Goal: Transaction & Acquisition: Purchase product/service

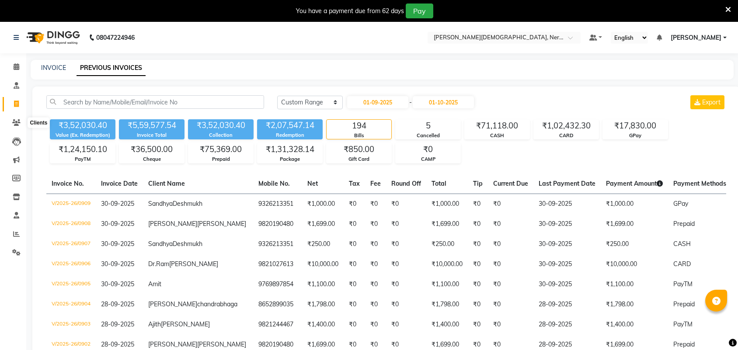
select select "range"
click at [17, 64] on icon at bounding box center [17, 66] width 6 height 7
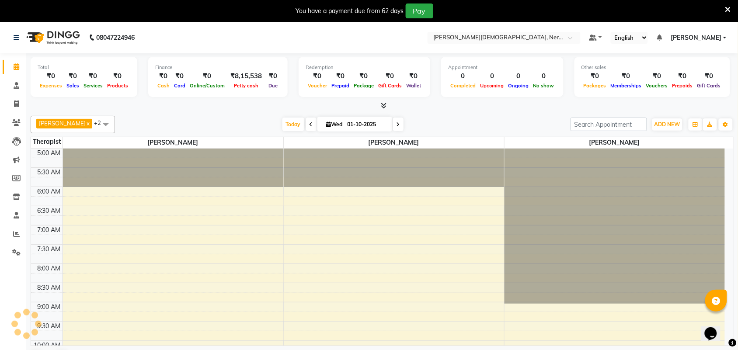
scroll to position [39, 0]
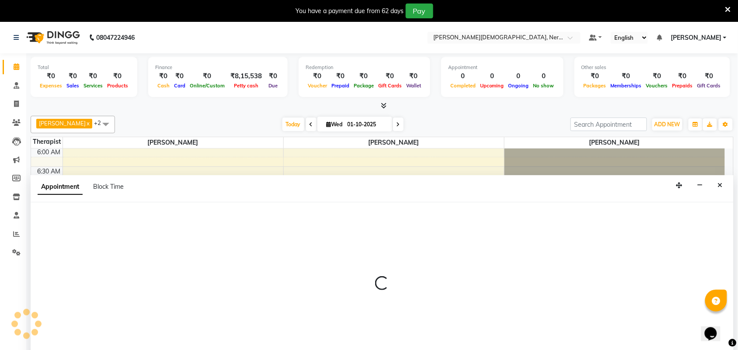
scroll to position [22, 0]
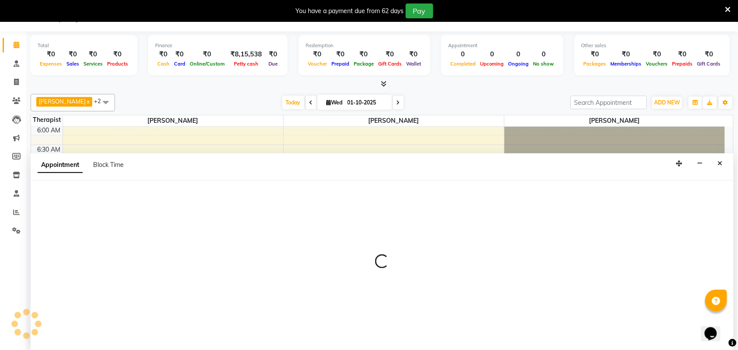
select select "57061"
select select "480"
select select "tentative"
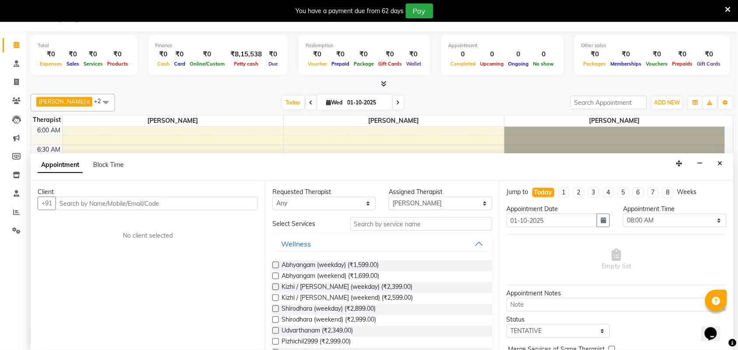
type input "K"
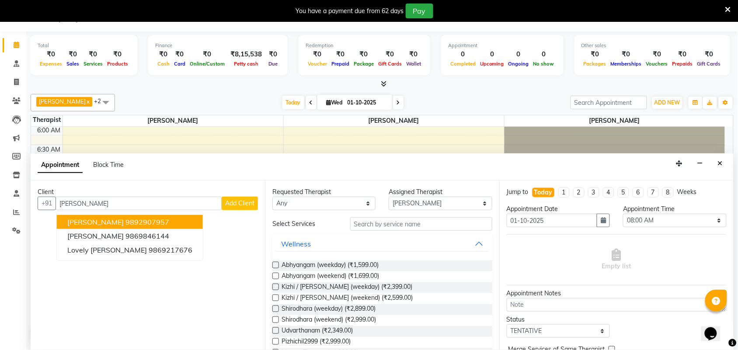
click at [126, 224] on ngb-highlight "9892907957" at bounding box center [148, 222] width 44 height 9
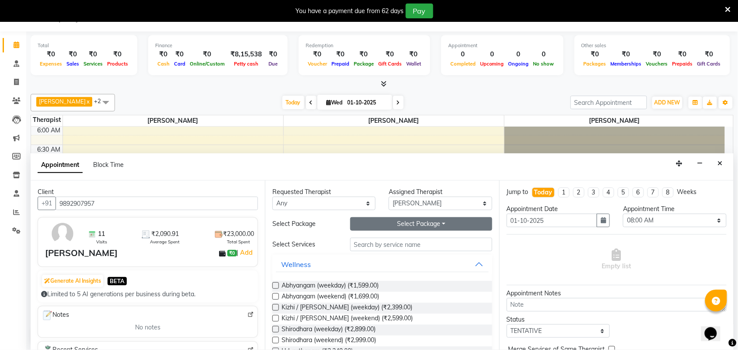
type input "9892907957"
click at [439, 226] on button "Select Package Toggle Dropdown" at bounding box center [421, 224] width 142 height 14
click at [407, 241] on li "Abhyangam(24) 23000" at bounding box center [396, 242] width 91 height 13
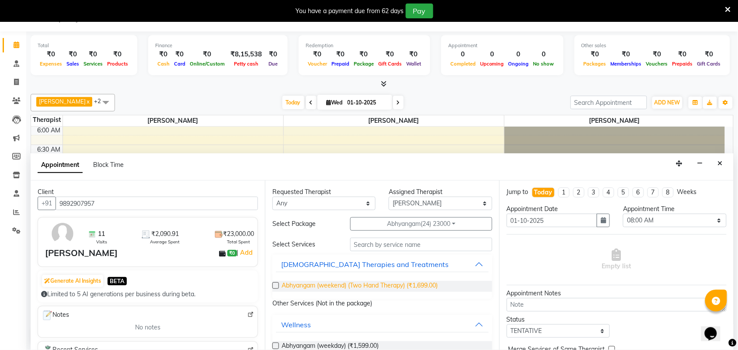
click at [350, 287] on span "Abhyangam (weekend) (Two Hand Therapy) (₹1,699.00)" at bounding box center [360, 286] width 156 height 11
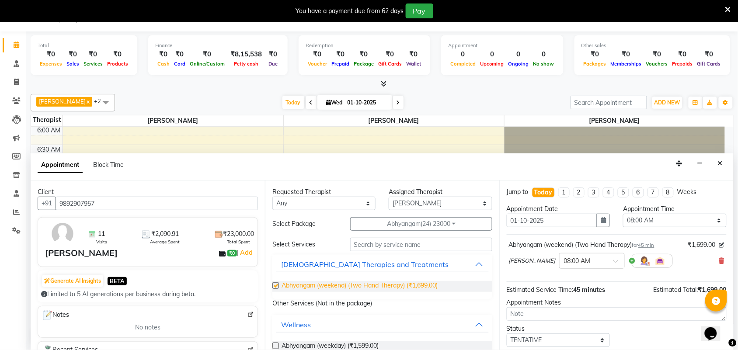
checkbox input "false"
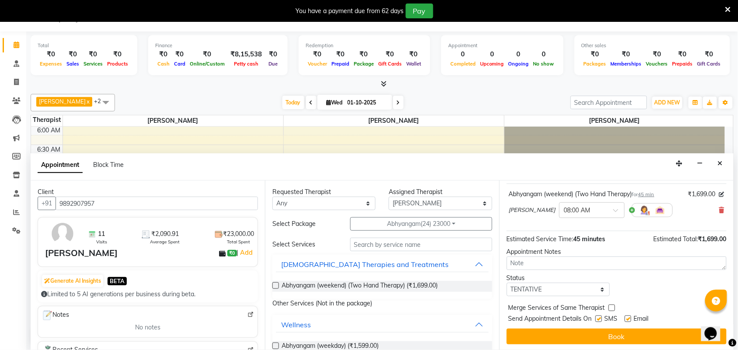
scroll to position [52, 0]
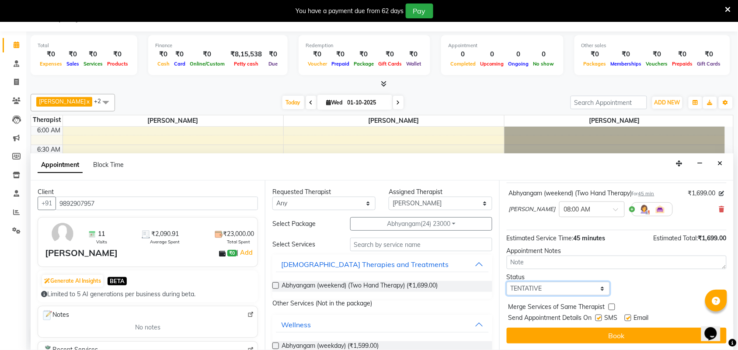
click at [600, 289] on select "Select TENTATIVE CONFIRM CHECK-IN UPCOMING" at bounding box center [558, 289] width 103 height 14
select select "check-in"
click at [507, 282] on select "Select TENTATIVE CONFIRM CHECK-IN UPCOMING" at bounding box center [558, 289] width 103 height 14
click at [598, 315] on label at bounding box center [599, 318] width 7 height 7
click at [598, 316] on input "checkbox" at bounding box center [599, 319] width 6 height 6
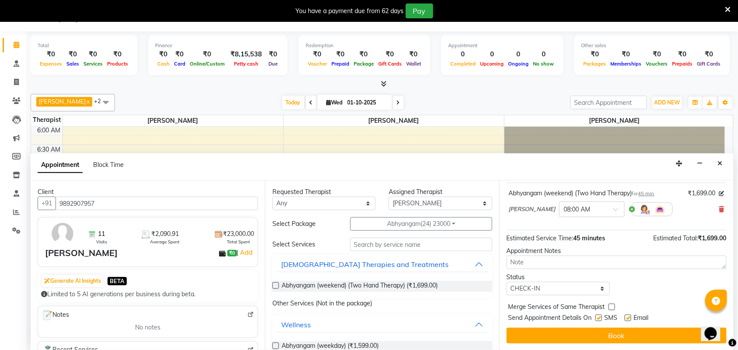
checkbox input "false"
click at [628, 317] on label at bounding box center [628, 318] width 7 height 7
click at [628, 317] on input "checkbox" at bounding box center [628, 319] width 6 height 6
checkbox input "false"
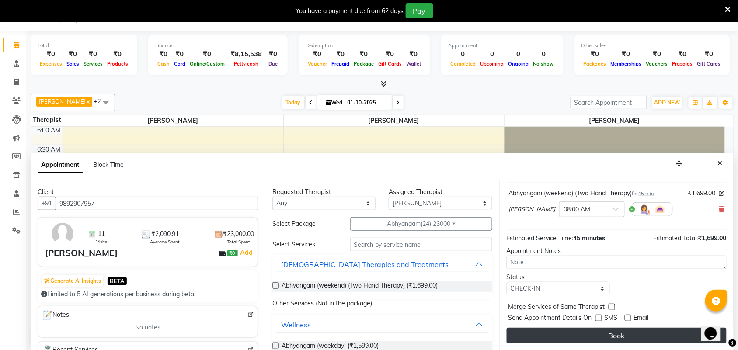
click at [620, 335] on button "Book" at bounding box center [617, 336] width 220 height 16
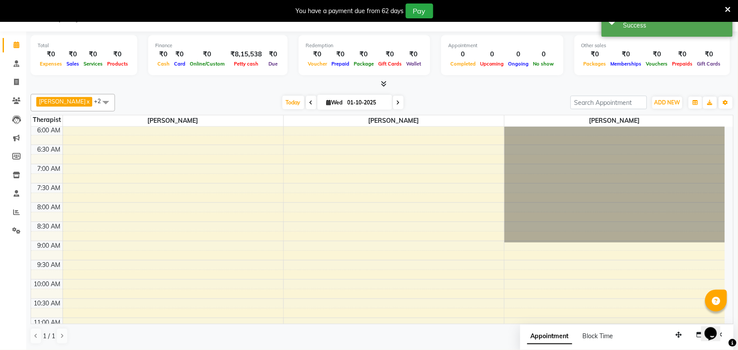
scroll to position [0, 0]
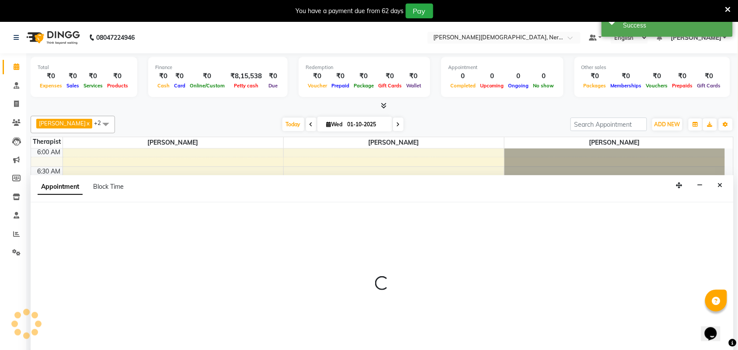
select select "57062"
select select "480"
select select "tentative"
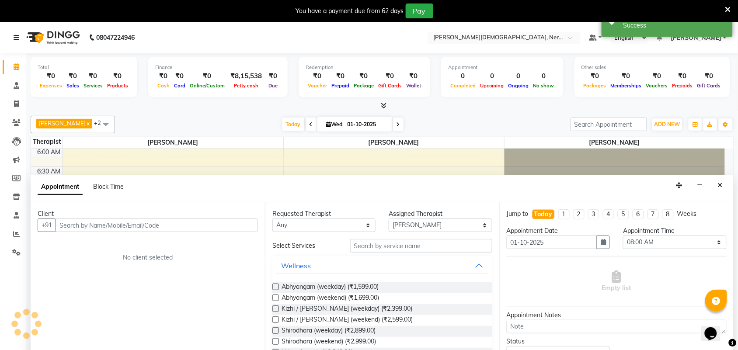
scroll to position [22, 0]
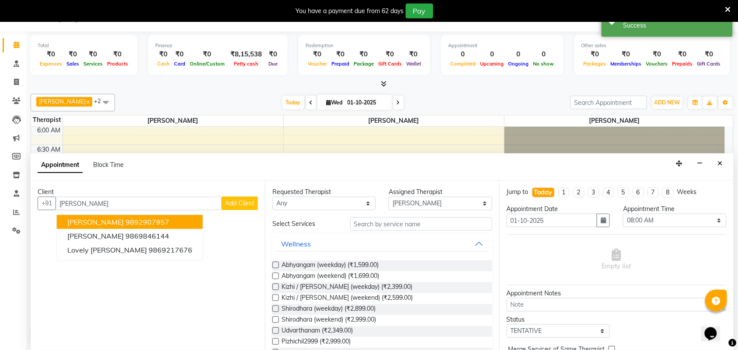
click at [127, 222] on ngb-highlight "9892907957" at bounding box center [148, 222] width 44 height 9
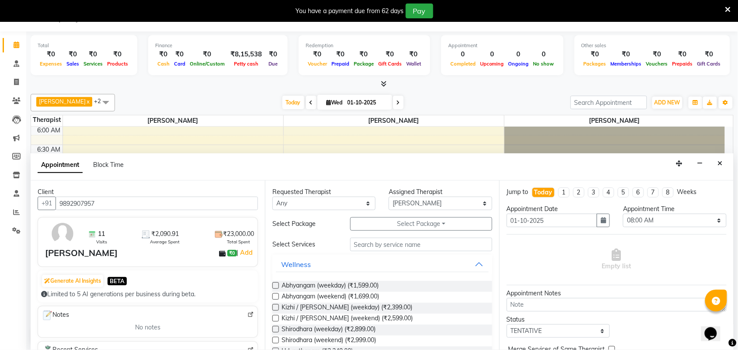
type input "9892907957"
click at [596, 332] on select "Select TENTATIVE CONFIRM CHECK-IN UPCOMING" at bounding box center [558, 331] width 103 height 14
select select "check-in"
click at [507, 325] on select "Select TENTATIVE CONFIRM CHECK-IN UPCOMING" at bounding box center [558, 331] width 103 height 14
click at [403, 222] on button "Select Package Toggle Dropdown" at bounding box center [421, 224] width 142 height 14
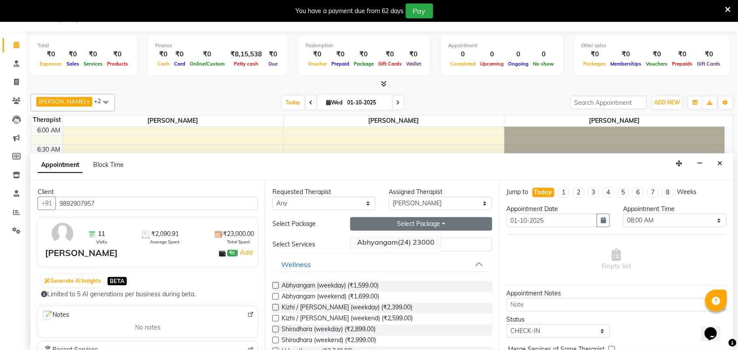
click at [384, 245] on li "Abhyangam(24) 23000" at bounding box center [396, 242] width 91 height 13
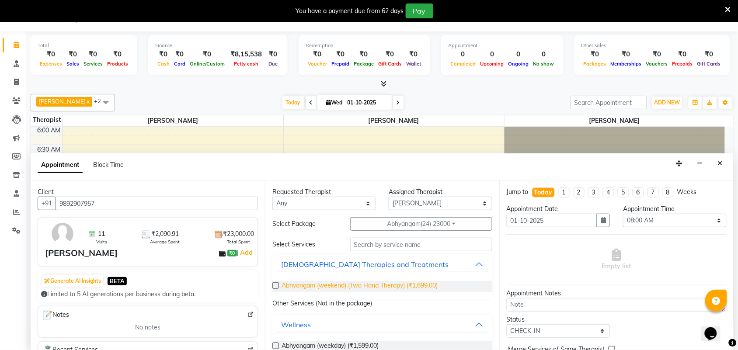
click at [327, 285] on span "Abhyangam (weekend) (Two Hand Therapy) (₹1,699.00)" at bounding box center [360, 286] width 156 height 11
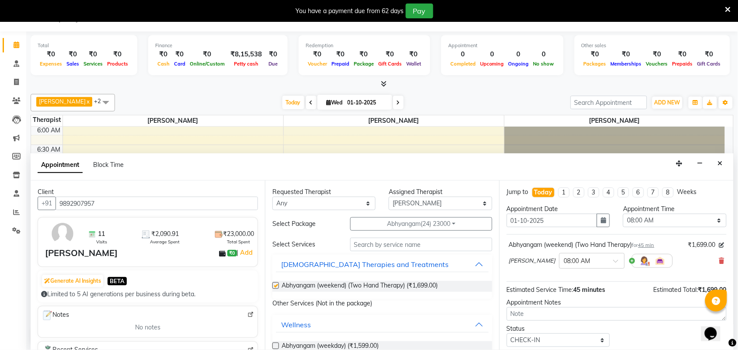
checkbox input "false"
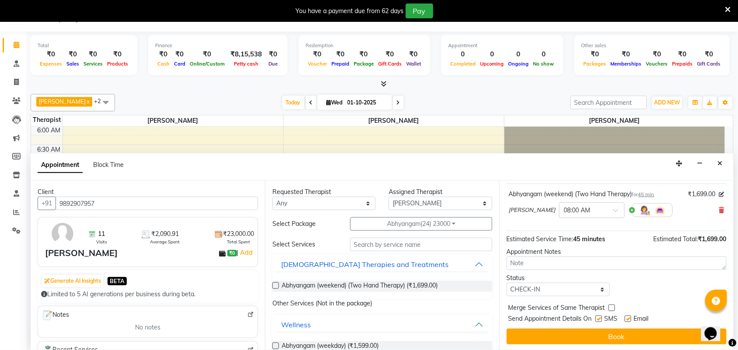
scroll to position [52, 0]
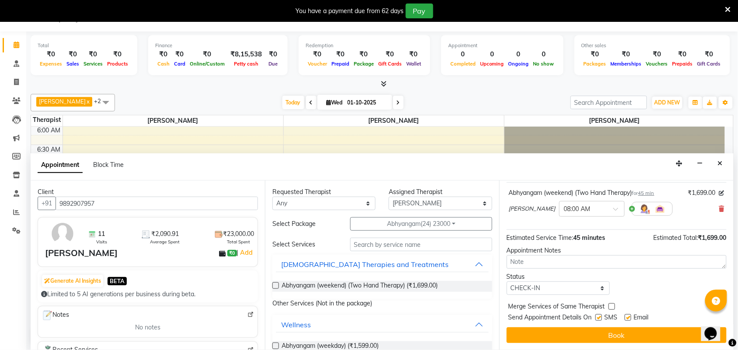
click at [594, 318] on div "Send Appointment Details On SMS Email" at bounding box center [618, 318] width 218 height 11
click at [600, 318] on label at bounding box center [599, 317] width 7 height 7
click at [600, 318] on input "checkbox" at bounding box center [599, 319] width 6 height 6
checkbox input "false"
click at [627, 321] on div at bounding box center [628, 319] width 6 height 9
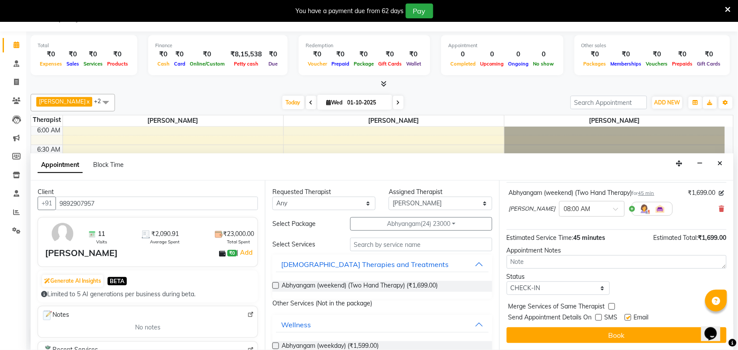
click at [627, 316] on label at bounding box center [628, 317] width 7 height 7
click at [627, 316] on input "checkbox" at bounding box center [628, 319] width 6 height 6
checkbox input "false"
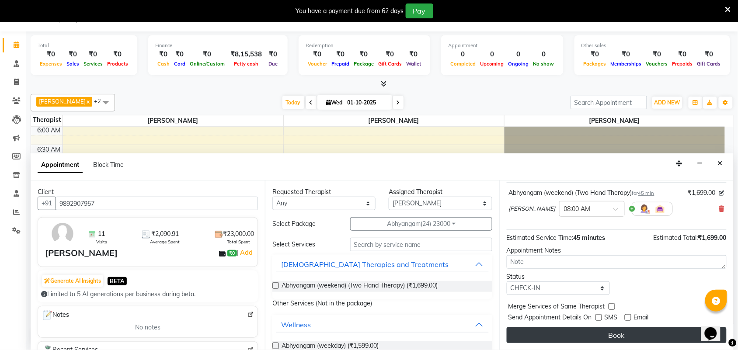
click at [614, 331] on button "Book" at bounding box center [617, 336] width 220 height 16
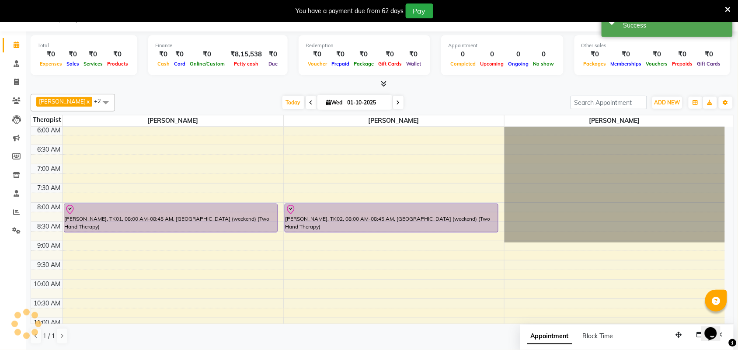
scroll to position [0, 0]
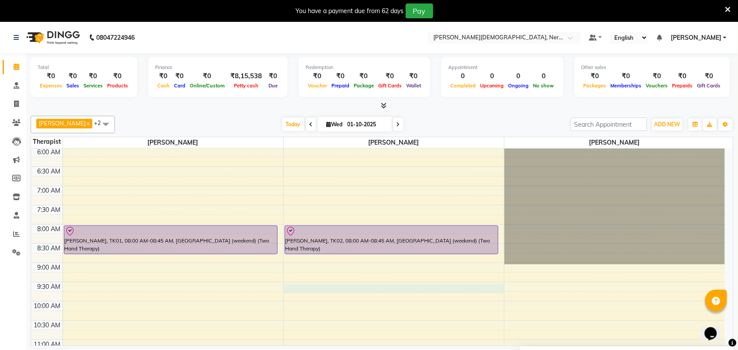
select select "57062"
select select "570"
select select "tentative"
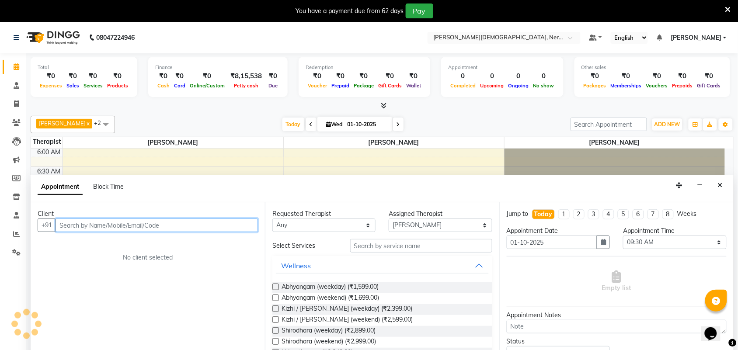
scroll to position [22, 0]
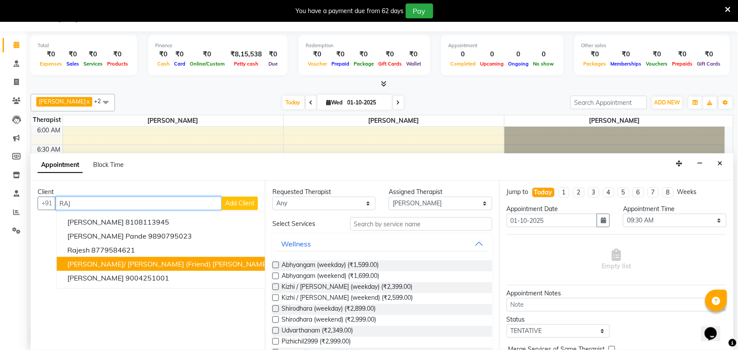
click at [271, 261] on ngb-highlight "9830898989" at bounding box center [293, 264] width 44 height 9
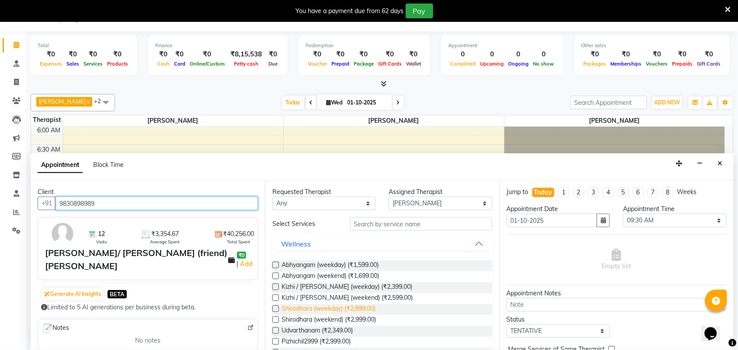
type input "9830898989"
click at [342, 312] on span "Shirodhara (weekday) (₹2,899.00)" at bounding box center [329, 309] width 94 height 11
checkbox input "false"
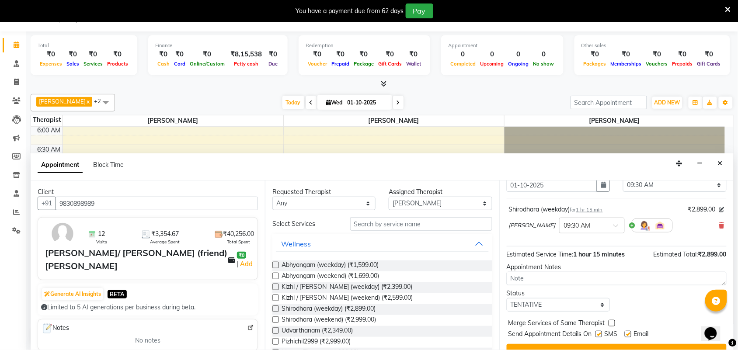
scroll to position [52, 0]
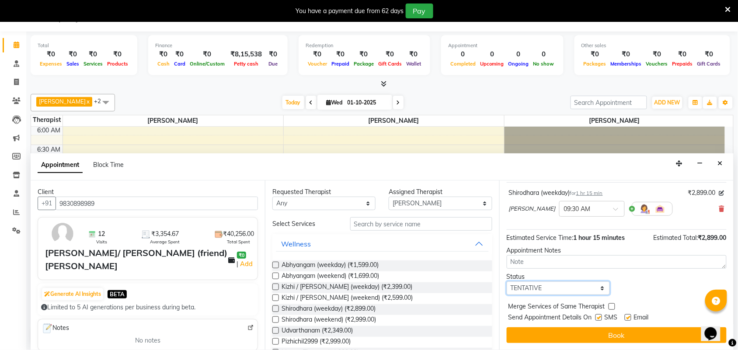
click at [600, 286] on select "Select TENTATIVE CONFIRM CHECK-IN UPCOMING" at bounding box center [558, 289] width 103 height 14
select select "check-in"
click at [507, 282] on select "Select TENTATIVE CONFIRM CHECK-IN UPCOMING" at bounding box center [558, 289] width 103 height 14
click at [600, 317] on label at bounding box center [599, 317] width 7 height 7
click at [600, 317] on input "checkbox" at bounding box center [599, 319] width 6 height 6
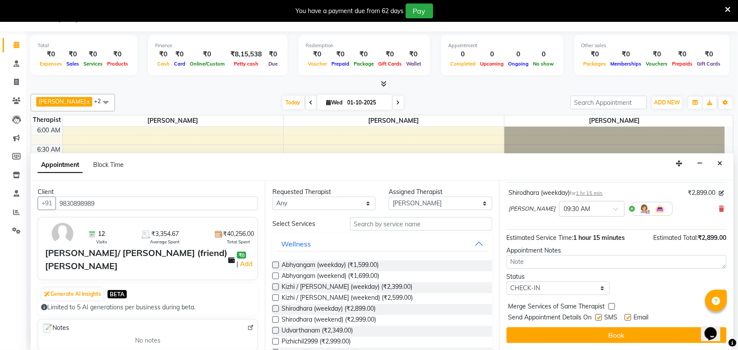
checkbox input "false"
click at [629, 315] on label at bounding box center [628, 317] width 7 height 7
click at [629, 316] on input "checkbox" at bounding box center [628, 319] width 6 height 6
checkbox input "false"
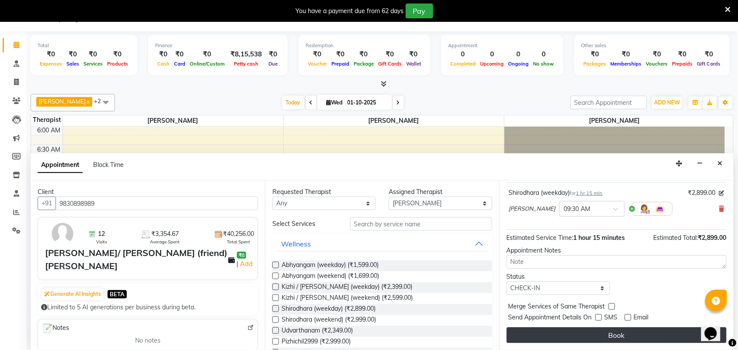
click at [611, 333] on button "Book" at bounding box center [617, 336] width 220 height 16
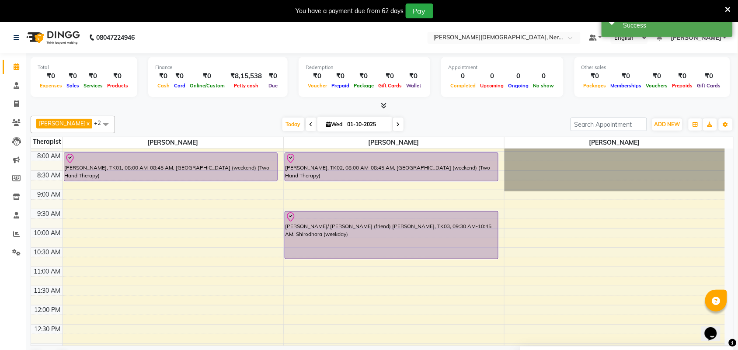
scroll to position [173, 0]
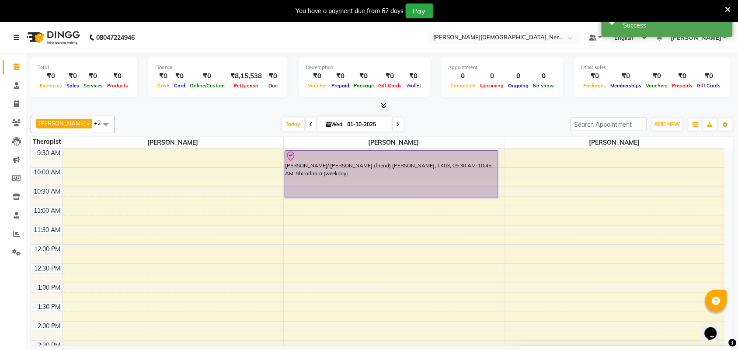
click at [70, 250] on div "5:00 AM 5:30 AM 6:00 AM 6:30 AM 7:00 AM 7:30 AM 8:00 AM 8:30 AM 9:00 AM 9:30 AM…" at bounding box center [378, 322] width 694 height 692
select select "57061"
select select "tentative"
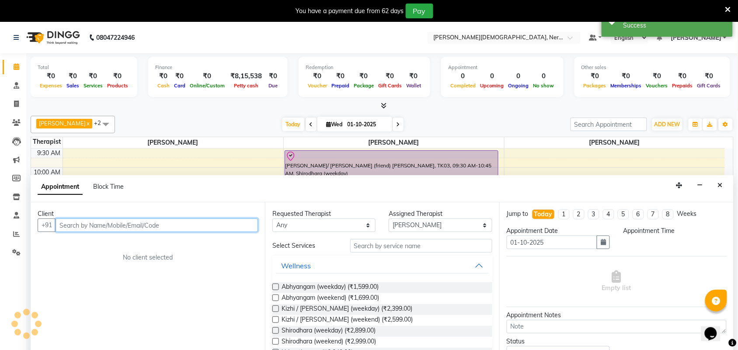
scroll to position [22, 0]
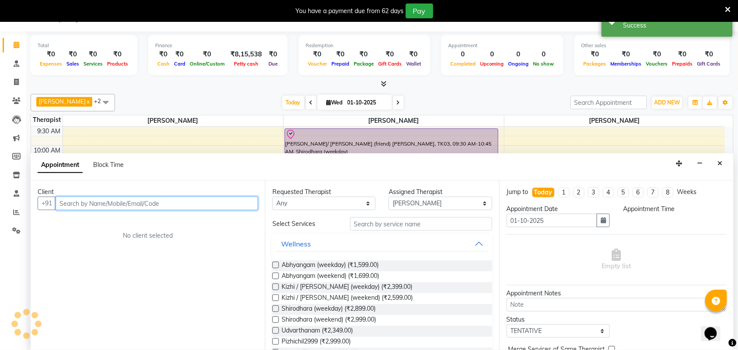
select select "720"
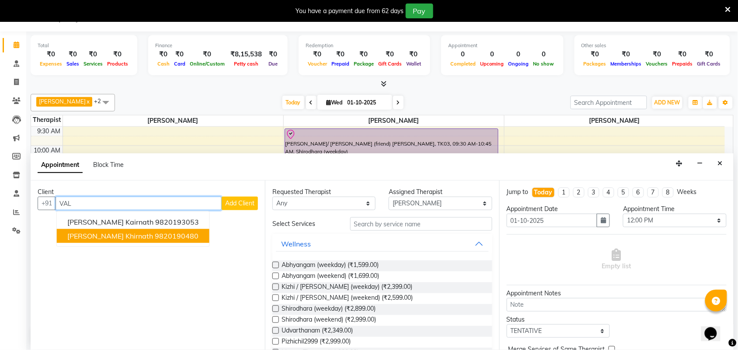
click at [95, 237] on span "[PERSON_NAME] Khirnath" at bounding box center [110, 236] width 86 height 9
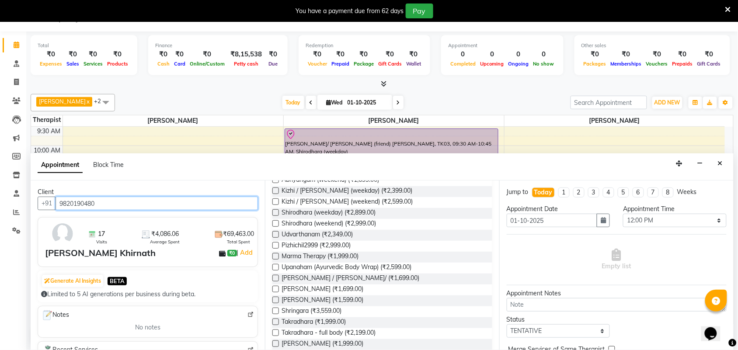
scroll to position [0, 0]
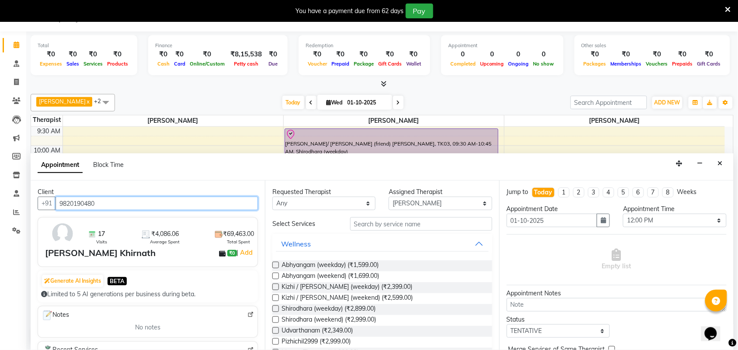
type input "9820190480"
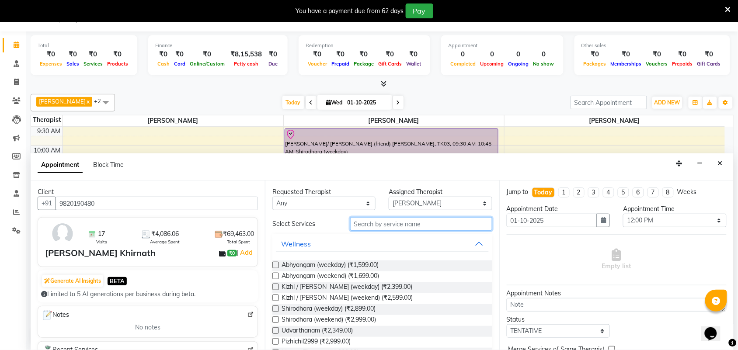
click at [386, 223] on input "text" at bounding box center [421, 224] width 142 height 14
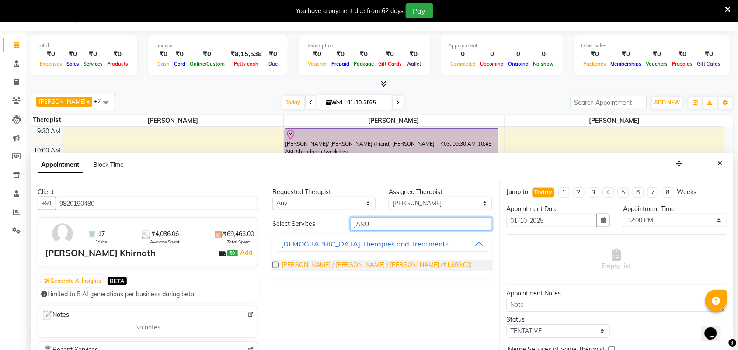
type input "JANU"
click at [345, 265] on span "[PERSON_NAME] / [PERSON_NAME] / [PERSON_NAME] (₹1,699.00)" at bounding box center [377, 266] width 190 height 11
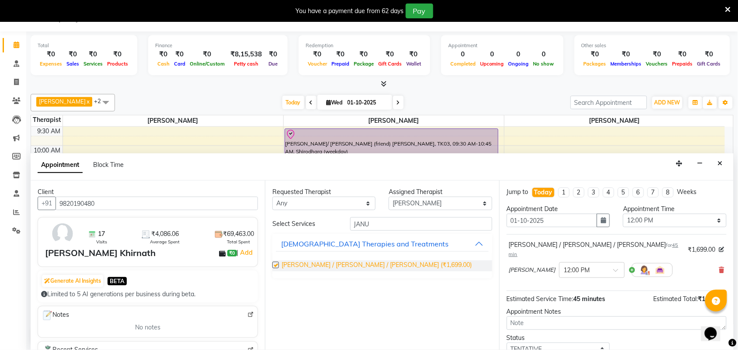
checkbox input "false"
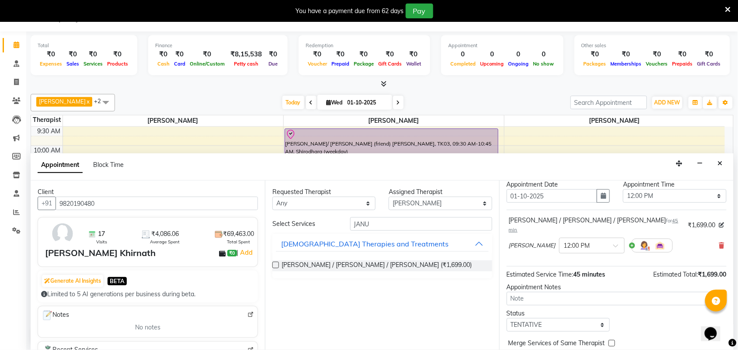
scroll to position [52, 0]
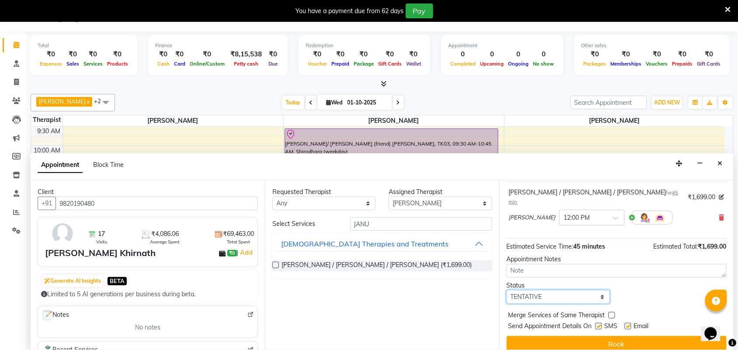
click at [599, 292] on select "Select TENTATIVE CONFIRM CHECK-IN UPCOMING" at bounding box center [558, 297] width 103 height 14
select select "check-in"
click at [507, 290] on select "Select TENTATIVE CONFIRM CHECK-IN UPCOMING" at bounding box center [558, 297] width 103 height 14
click at [599, 323] on label at bounding box center [599, 326] width 7 height 7
click at [599, 324] on input "checkbox" at bounding box center [599, 327] width 6 height 6
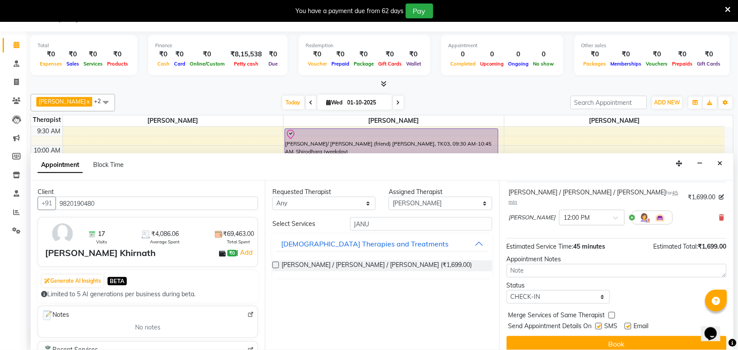
checkbox input "false"
click at [626, 323] on label at bounding box center [628, 326] width 7 height 7
click at [626, 324] on input "checkbox" at bounding box center [628, 327] width 6 height 6
checkbox input "false"
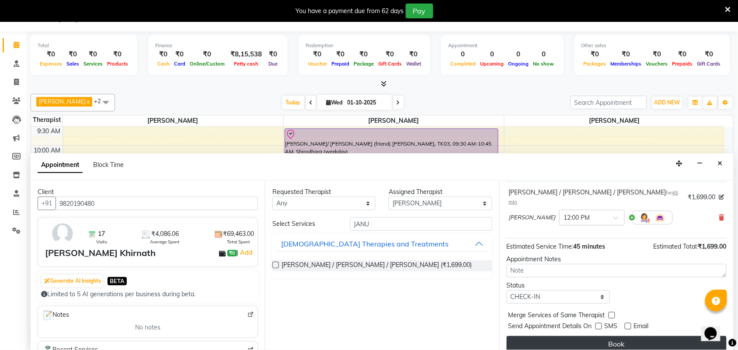
click at [621, 336] on button "Book" at bounding box center [617, 344] width 220 height 16
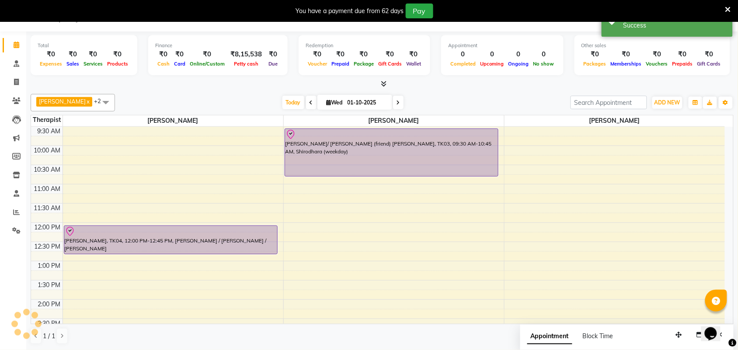
scroll to position [0, 0]
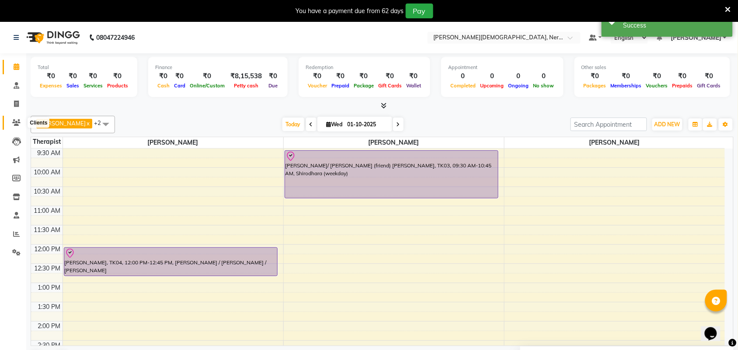
click at [12, 121] on icon at bounding box center [16, 122] width 8 height 7
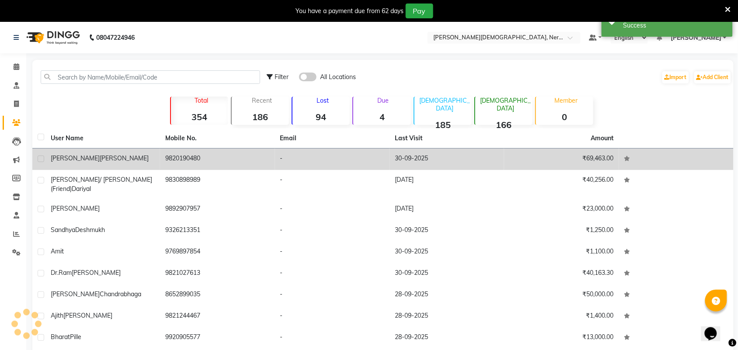
click at [100, 157] on span "[PERSON_NAME]" at bounding box center [124, 158] width 49 height 8
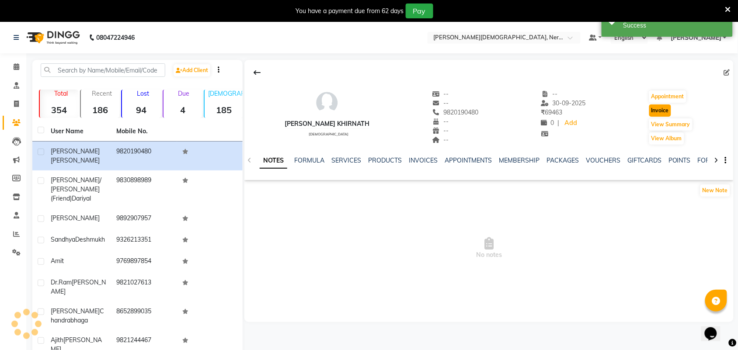
click at [658, 111] on button "Invoice" at bounding box center [660, 111] width 22 height 12
select select "6808"
select select "service"
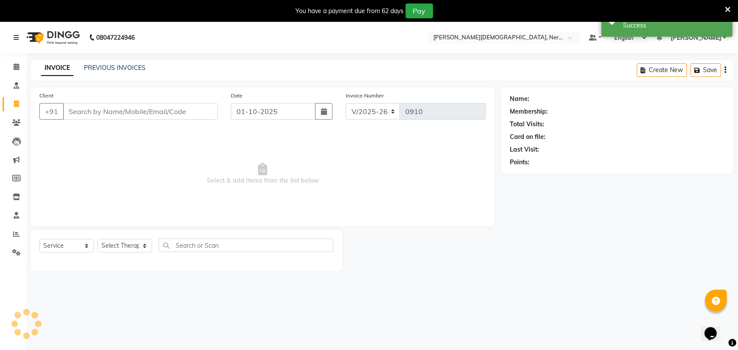
scroll to position [22, 0]
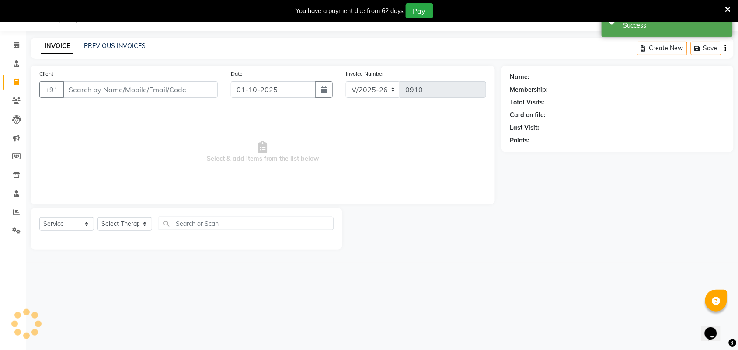
type input "9820190480"
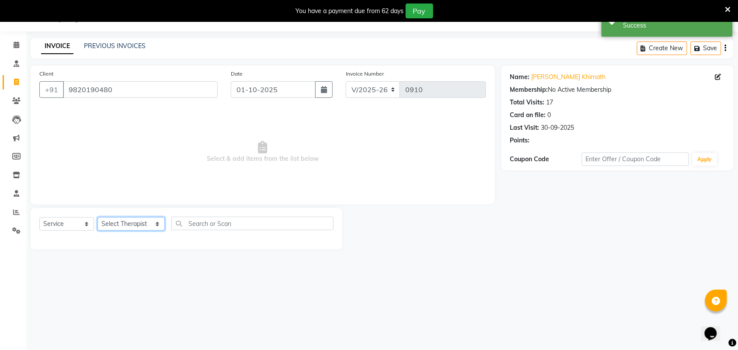
click at [149, 221] on select "Select Therapist [PERSON_NAME] [PERSON_NAME] [PERSON_NAME] Bapu Blind therpist …" at bounding box center [131, 224] width 67 height 14
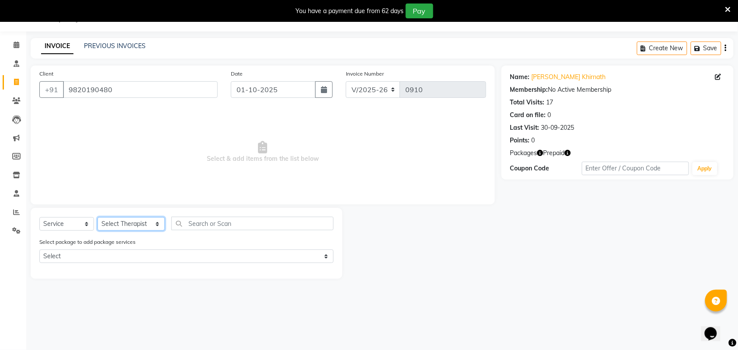
select select "57061"
click at [98, 217] on select "Select Therapist [PERSON_NAME] [PERSON_NAME] [PERSON_NAME] Bapu Blind therpist …" at bounding box center [131, 224] width 67 height 14
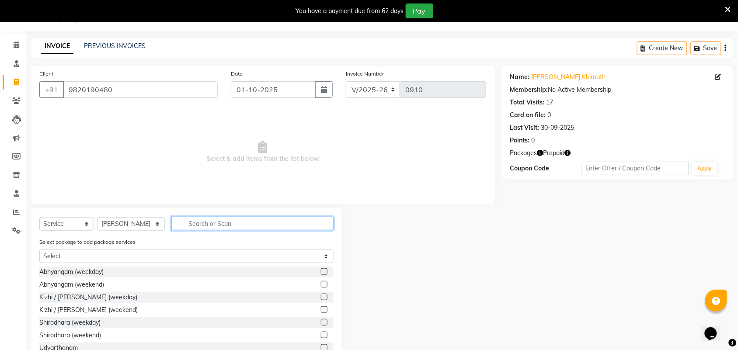
click at [197, 223] on input "text" at bounding box center [252, 224] width 162 height 14
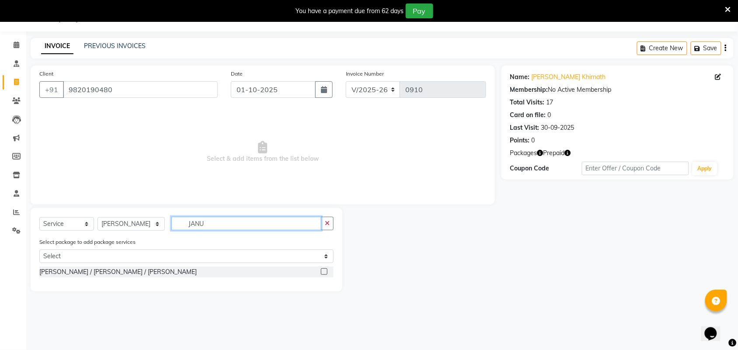
type input "JANU"
click at [324, 269] on label at bounding box center [324, 272] width 7 height 7
click at [324, 269] on input "checkbox" at bounding box center [324, 272] width 6 height 6
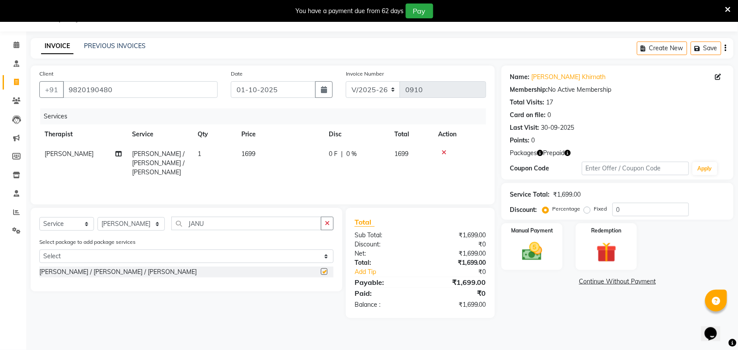
checkbox input "false"
click at [610, 245] on img at bounding box center [606, 253] width 34 height 26
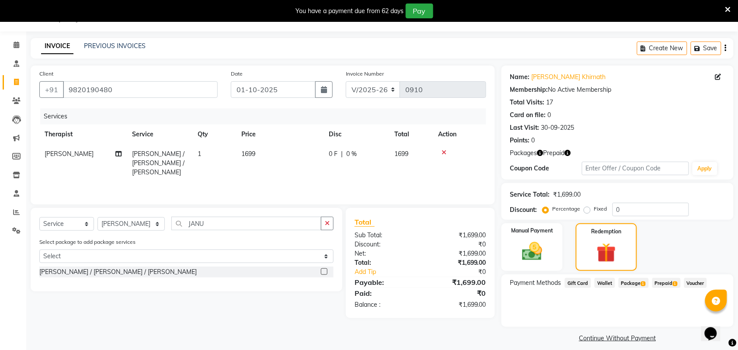
click at [666, 281] on span "Prepaid 1" at bounding box center [666, 283] width 28 height 10
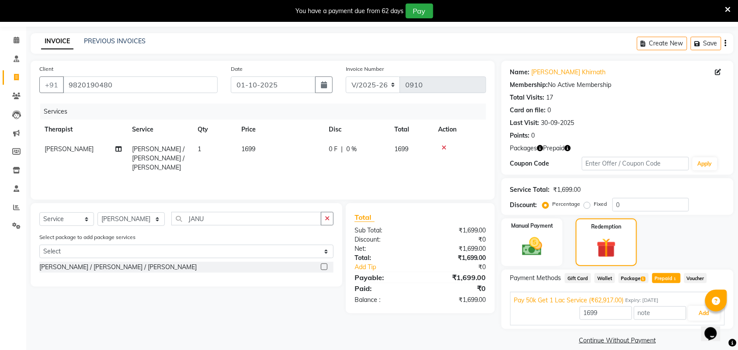
scroll to position [36, 0]
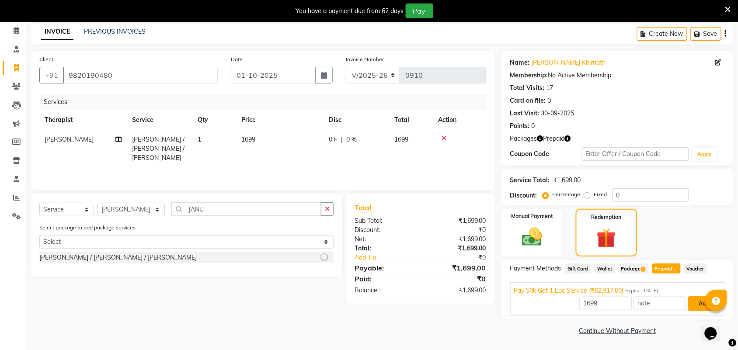
click at [701, 302] on button "Add" at bounding box center [704, 303] width 32 height 15
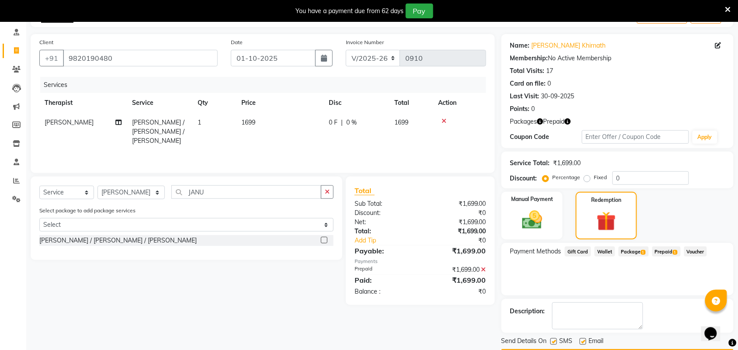
scroll to position [65, 0]
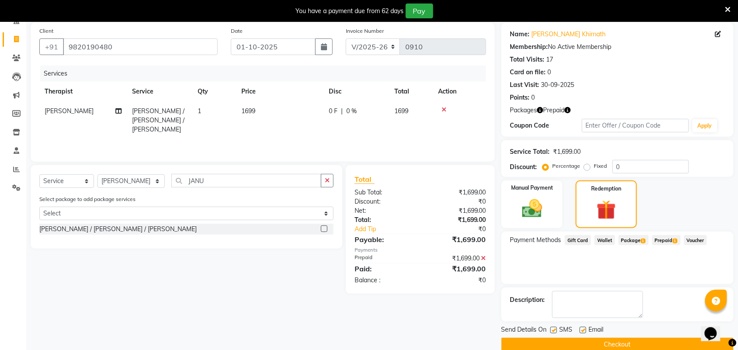
click at [555, 331] on label at bounding box center [554, 330] width 7 height 7
click at [555, 331] on input "checkbox" at bounding box center [554, 331] width 6 height 6
checkbox input "false"
click at [584, 329] on label at bounding box center [583, 330] width 7 height 7
click at [584, 329] on input "checkbox" at bounding box center [583, 331] width 6 height 6
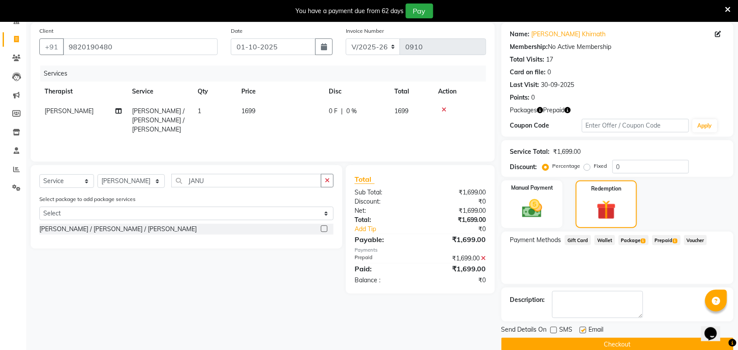
checkbox input "false"
click at [598, 338] on button "Checkout" at bounding box center [618, 345] width 232 height 14
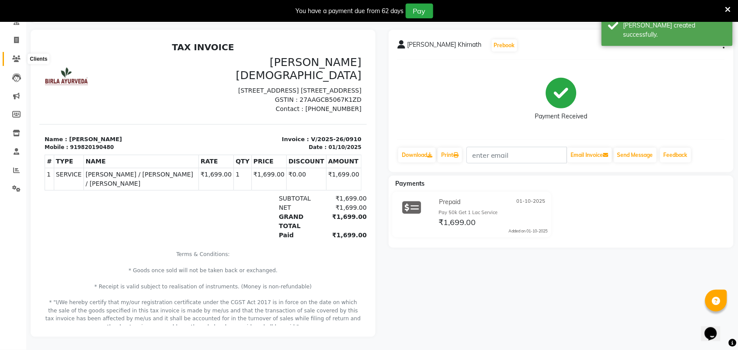
click at [17, 59] on icon at bounding box center [16, 59] width 8 height 7
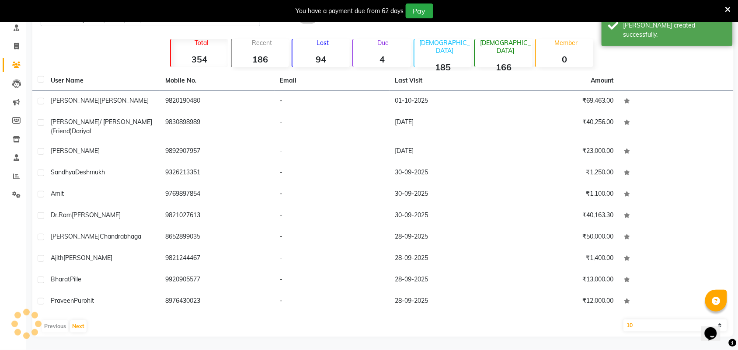
scroll to position [50, 0]
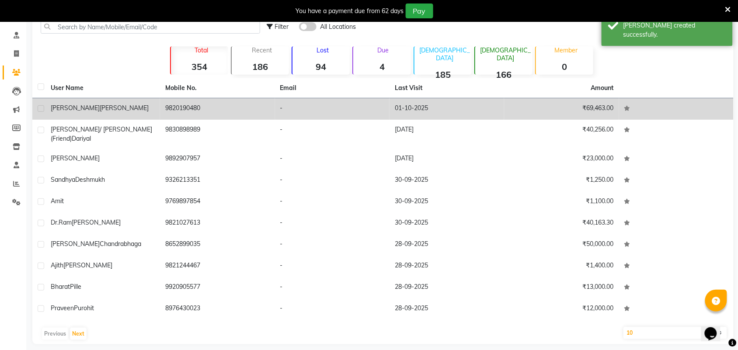
click at [117, 108] on div "[PERSON_NAME] Khirnath" at bounding box center [103, 108] width 104 height 9
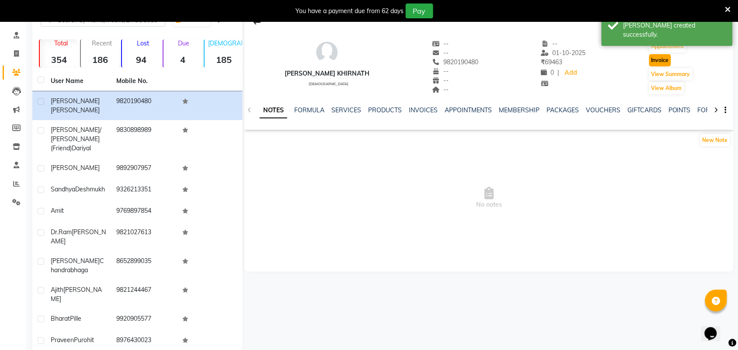
click at [659, 58] on button "Invoice" at bounding box center [660, 60] width 22 height 12
select select "6808"
select select "service"
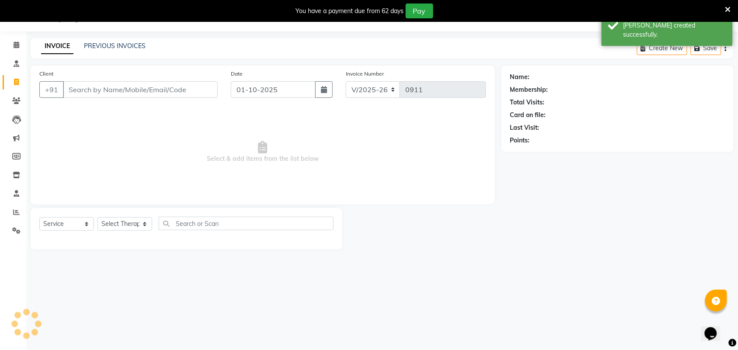
scroll to position [22, 0]
type input "9820190480"
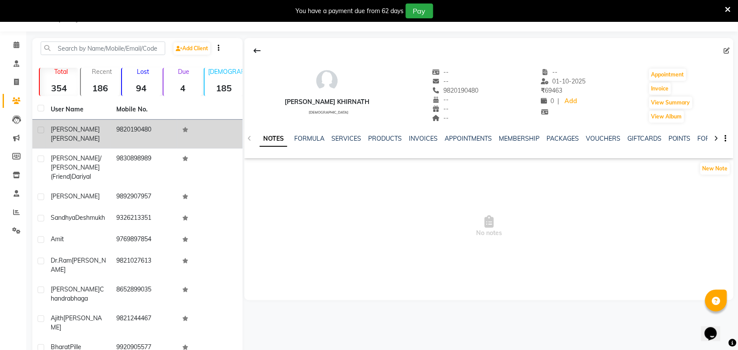
click at [71, 135] on span "[PERSON_NAME]" at bounding box center [75, 139] width 49 height 8
click at [68, 133] on div "[PERSON_NAME] Khirnath" at bounding box center [78, 134] width 55 height 18
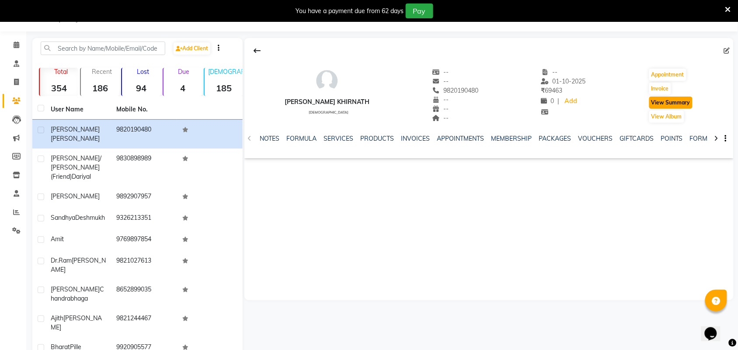
click at [667, 103] on button "View Summary" at bounding box center [670, 103] width 43 height 12
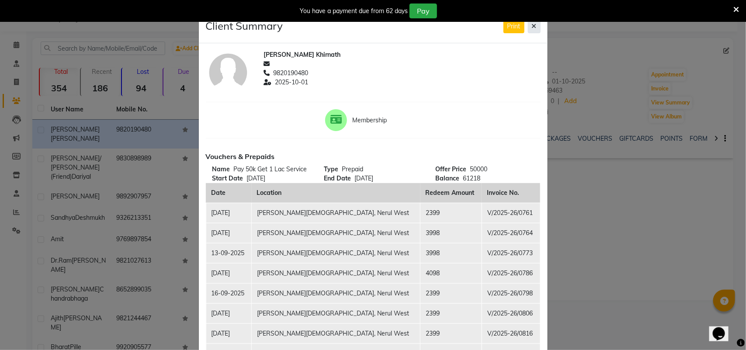
click at [532, 26] on icon at bounding box center [534, 26] width 5 height 6
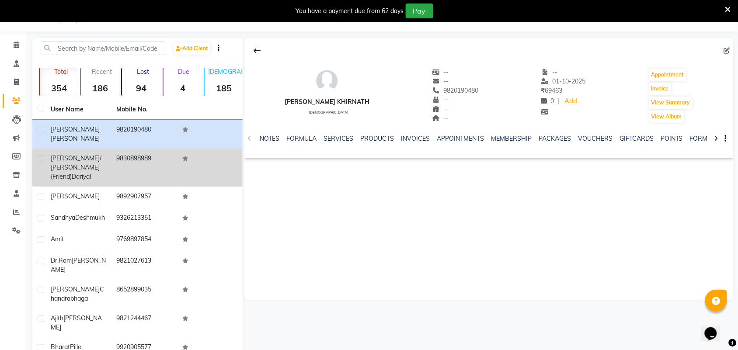
click at [56, 156] on span "[PERSON_NAME]/ [PERSON_NAME] (friend)" at bounding box center [76, 167] width 51 height 26
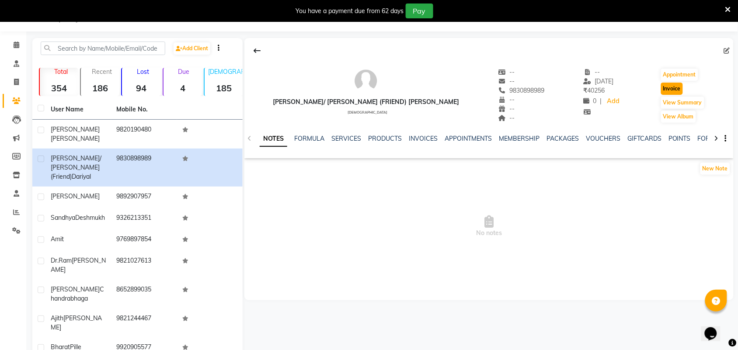
click at [661, 92] on button "Invoice" at bounding box center [672, 89] width 22 height 12
select select "6808"
select select "service"
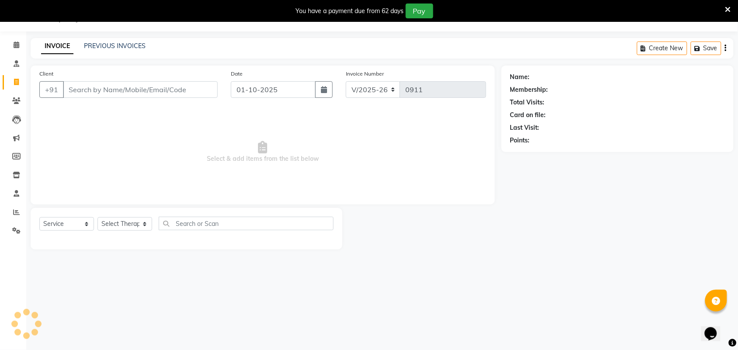
type input "9830898989"
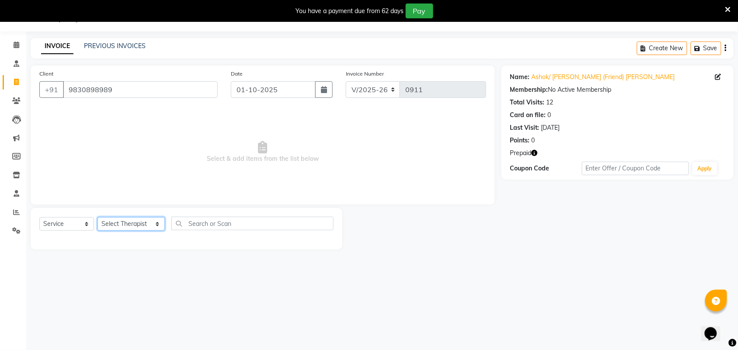
click at [146, 223] on select "Select Therapist [PERSON_NAME] [PERSON_NAME] [PERSON_NAME] Bapu Blind therpist …" at bounding box center [131, 224] width 67 height 14
select select "57062"
click at [98, 217] on select "Select Therapist [PERSON_NAME] [PERSON_NAME] [PERSON_NAME] Bapu Blind therpist …" at bounding box center [131, 224] width 67 height 14
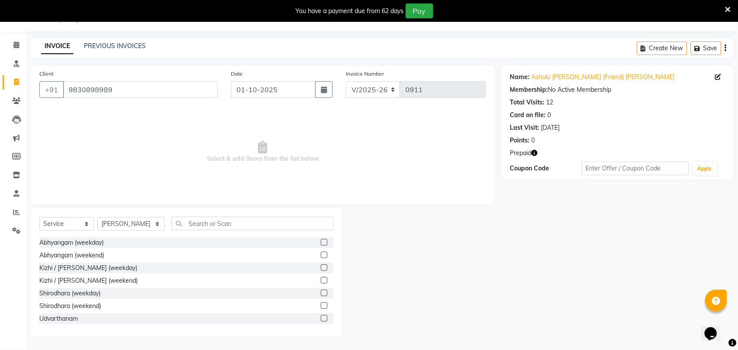
click at [321, 293] on label at bounding box center [324, 293] width 7 height 7
click at [321, 293] on input "checkbox" at bounding box center [324, 294] width 6 height 6
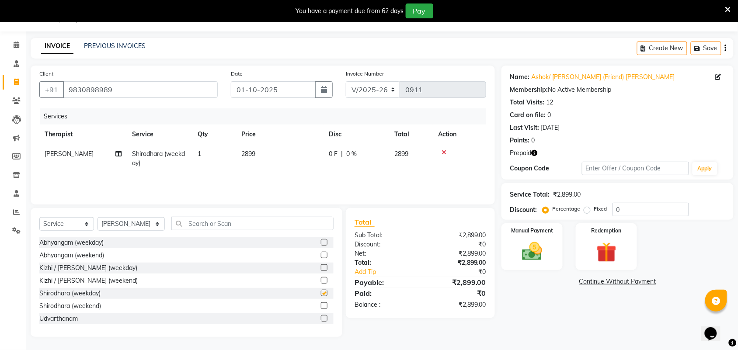
checkbox input "false"
click at [530, 253] on img at bounding box center [532, 252] width 34 height 24
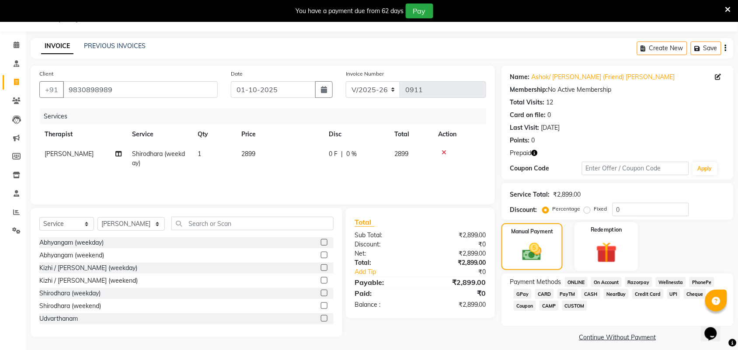
click at [608, 248] on img at bounding box center [606, 253] width 34 height 26
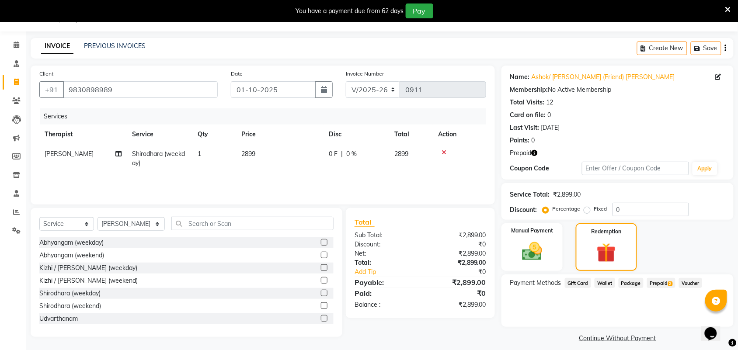
click at [656, 279] on span "Prepaid 2" at bounding box center [661, 283] width 28 height 10
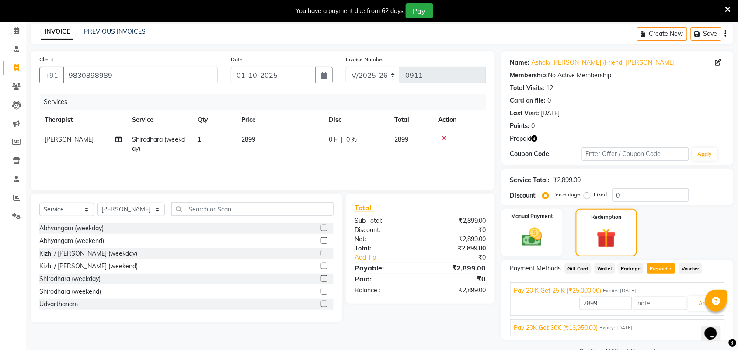
scroll to position [49, 0]
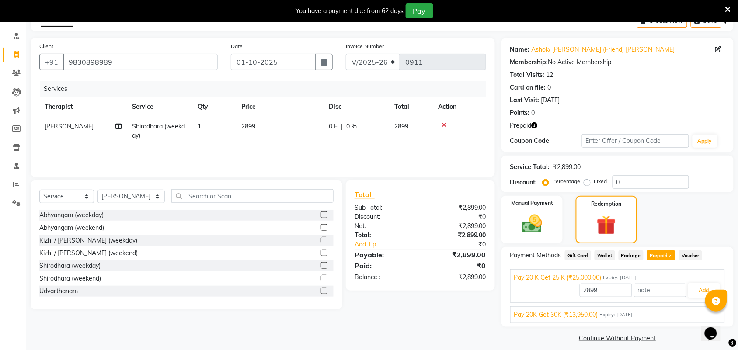
click at [588, 313] on span "Pay 20K Get 30K (₹13,950.00)" at bounding box center [556, 314] width 84 height 9
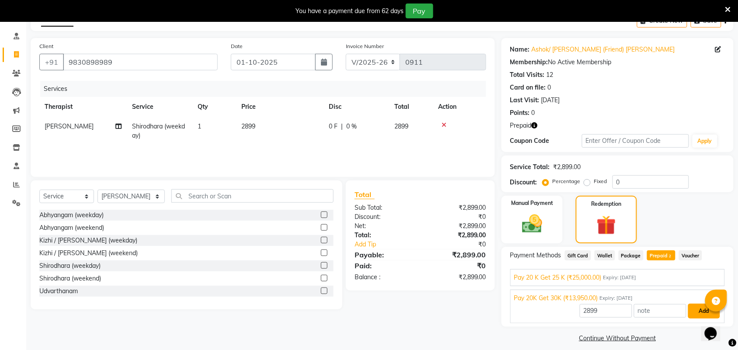
click at [698, 312] on button "Add" at bounding box center [704, 311] width 32 height 15
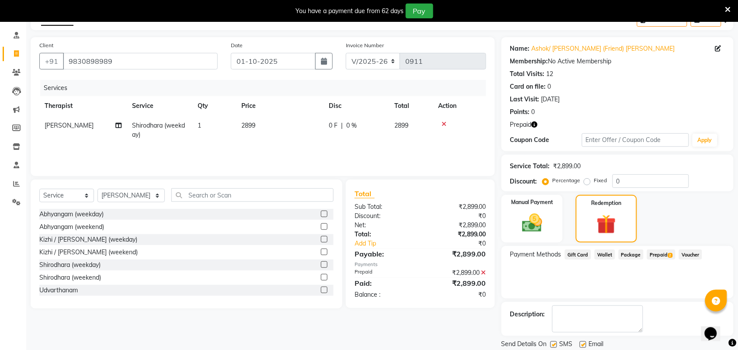
scroll to position [76, 0]
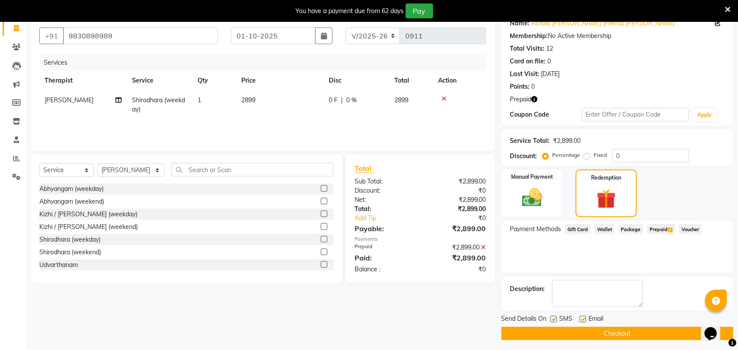
click at [556, 318] on label at bounding box center [554, 319] width 7 height 7
click at [556, 318] on input "checkbox" at bounding box center [554, 320] width 6 height 6
checkbox input "false"
click at [580, 318] on label at bounding box center [583, 319] width 7 height 7
click at [580, 318] on input "checkbox" at bounding box center [583, 320] width 6 height 6
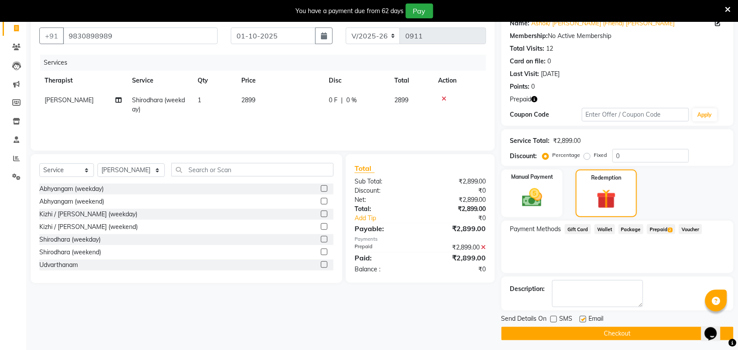
checkbox input "false"
click at [633, 335] on button "Checkout" at bounding box center [618, 334] width 232 height 14
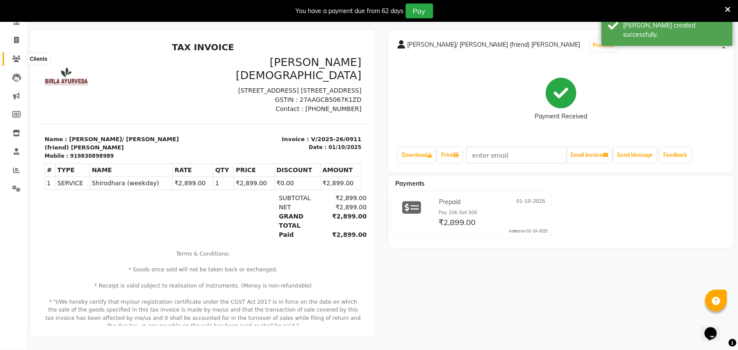
click at [16, 56] on icon at bounding box center [16, 59] width 8 height 7
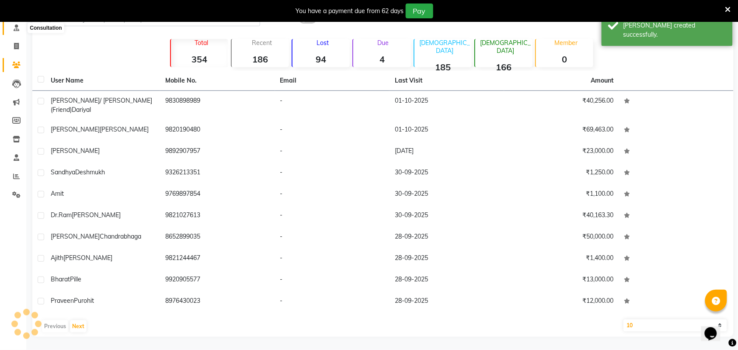
scroll to position [50, 0]
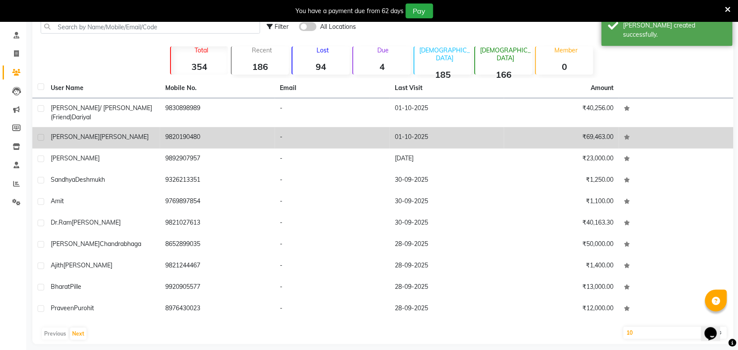
click at [100, 133] on span "[PERSON_NAME]" at bounding box center [124, 137] width 49 height 8
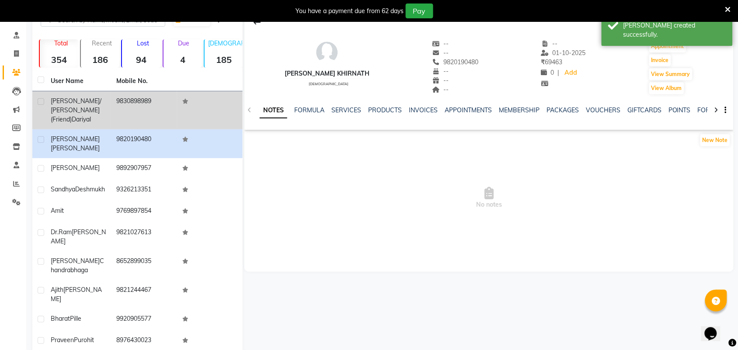
click at [61, 102] on span "[PERSON_NAME]/ [PERSON_NAME] (friend)" at bounding box center [76, 110] width 51 height 26
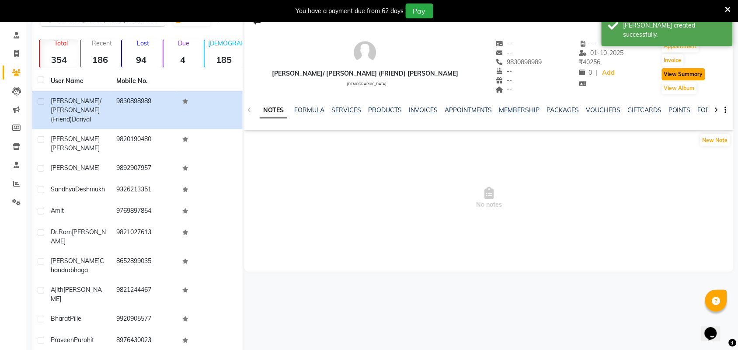
click at [678, 74] on button "View Summary" at bounding box center [683, 74] width 43 height 12
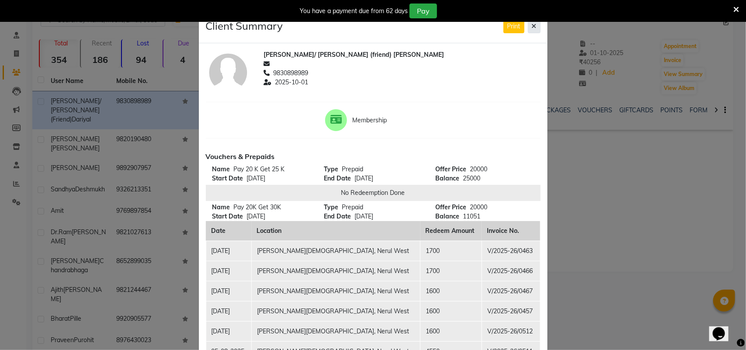
click at [528, 24] on button at bounding box center [534, 27] width 13 height 14
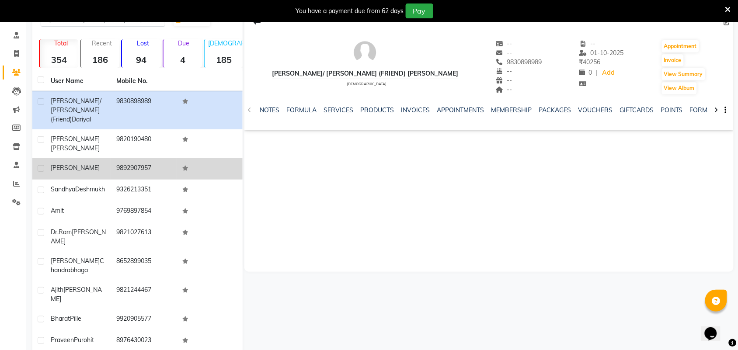
click at [84, 164] on span "[PERSON_NAME]" at bounding box center [75, 168] width 49 height 8
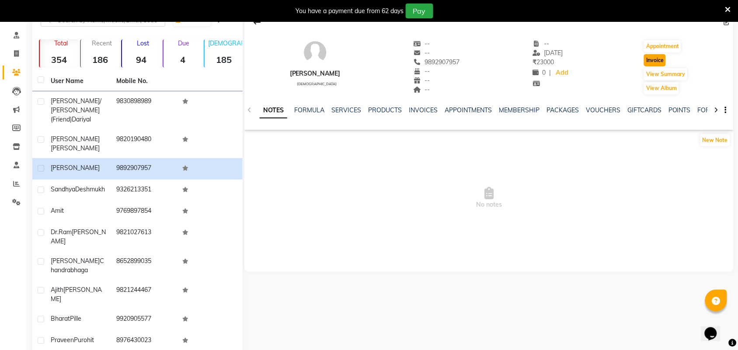
click at [657, 62] on button "Invoice" at bounding box center [655, 60] width 22 height 12
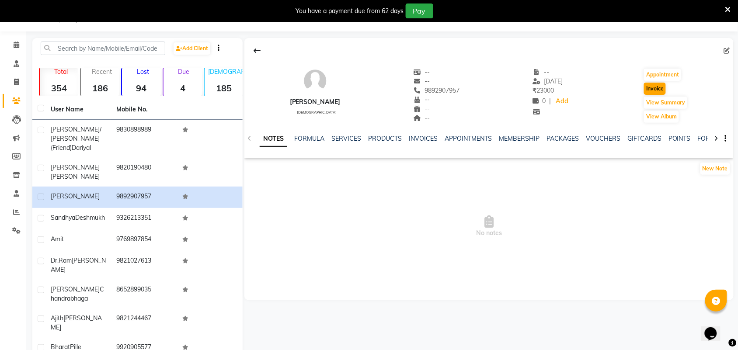
select select "6808"
select select "service"
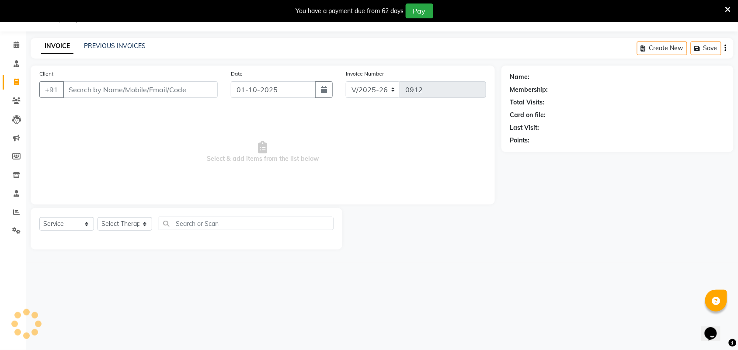
type input "9892907957"
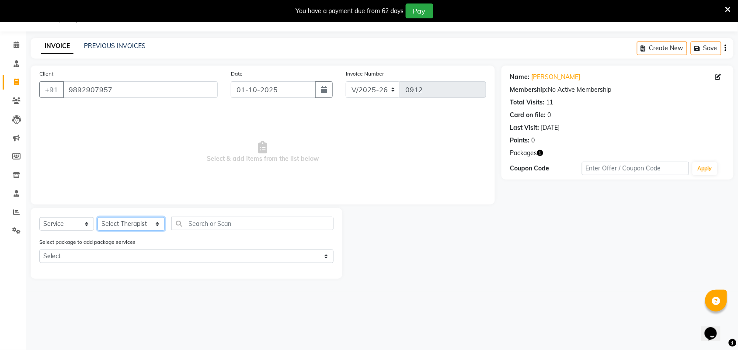
click at [146, 222] on select "Select Therapist [PERSON_NAME] [PERSON_NAME] [PERSON_NAME] Bapu Blind therpist …" at bounding box center [131, 224] width 67 height 14
select select "57061"
click at [98, 217] on select "Select Therapist [PERSON_NAME] [PERSON_NAME] [PERSON_NAME] Bapu Blind therpist …" at bounding box center [131, 224] width 67 height 14
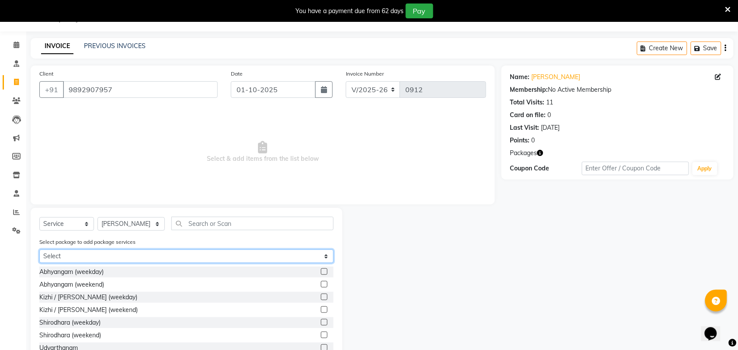
click at [116, 253] on select "Select Abhyangam(24) 23000" at bounding box center [186, 257] width 294 height 14
select select "1: Object"
click at [39, 250] on select "Select Abhyangam(24) 23000" at bounding box center [186, 257] width 294 height 14
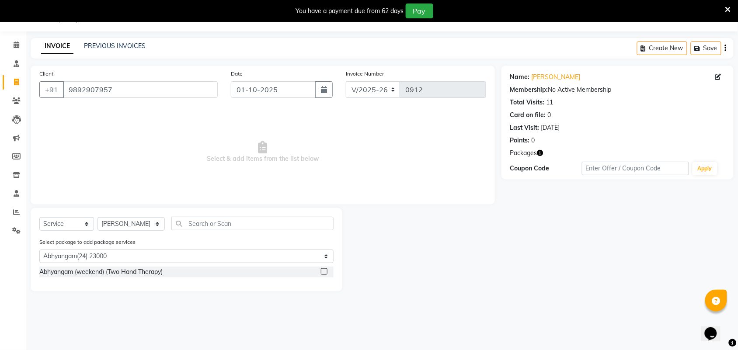
click at [326, 271] on label at bounding box center [324, 272] width 7 height 7
click at [326, 271] on input "checkbox" at bounding box center [324, 272] width 6 height 6
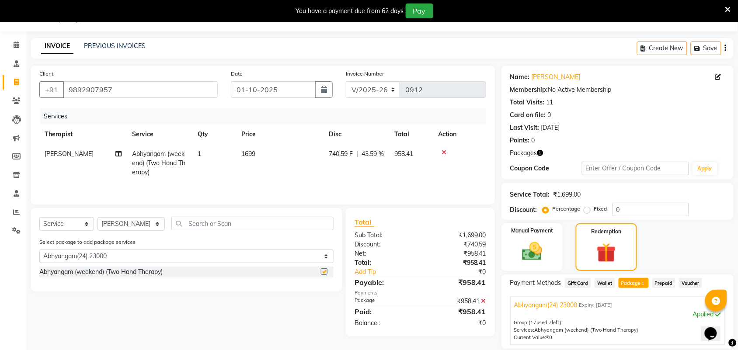
checkbox input "false"
click at [607, 253] on img at bounding box center [606, 253] width 33 height 25
click at [639, 285] on span "Package 1" at bounding box center [634, 283] width 30 height 10
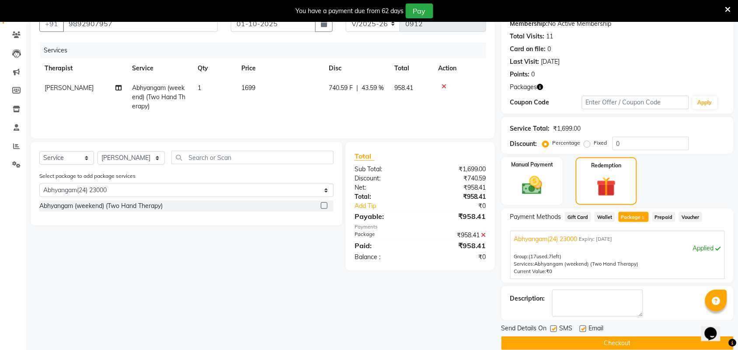
scroll to position [94, 0]
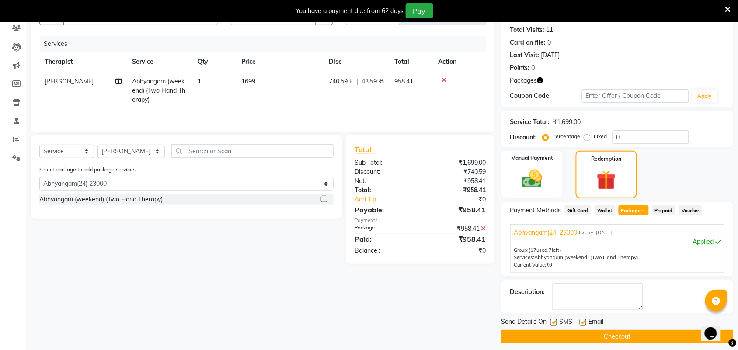
click at [554, 326] on div at bounding box center [554, 323] width 6 height 9
click at [553, 323] on label at bounding box center [554, 322] width 7 height 7
click at [553, 323] on input "checkbox" at bounding box center [554, 323] width 6 height 6
checkbox input "false"
click at [582, 321] on label at bounding box center [583, 322] width 7 height 7
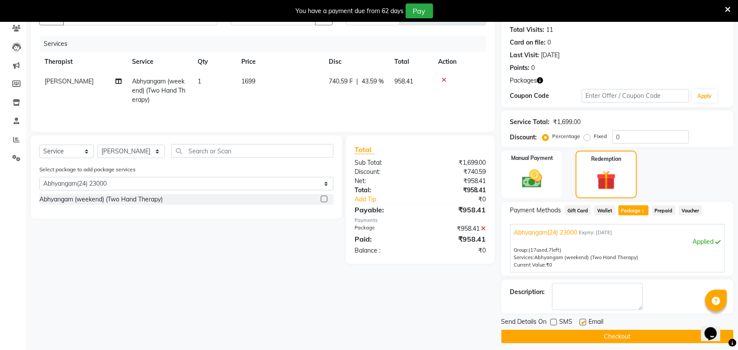
click at [582, 321] on input "checkbox" at bounding box center [583, 323] width 6 height 6
checkbox input "false"
click at [610, 333] on button "Checkout" at bounding box center [618, 337] width 232 height 14
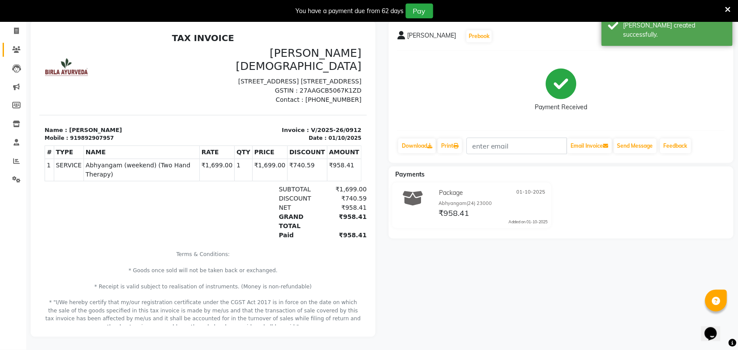
click at [17, 46] on span at bounding box center [16, 50] width 15 height 10
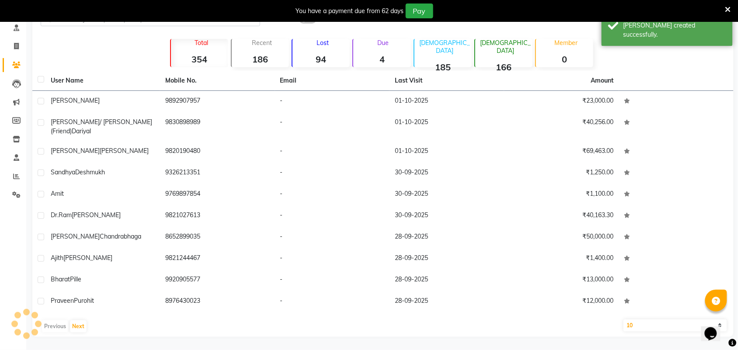
scroll to position [50, 0]
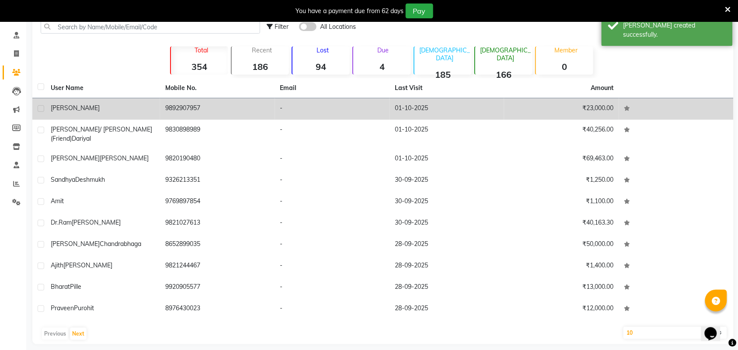
click at [59, 104] on span "[PERSON_NAME]" at bounding box center [75, 108] width 49 height 8
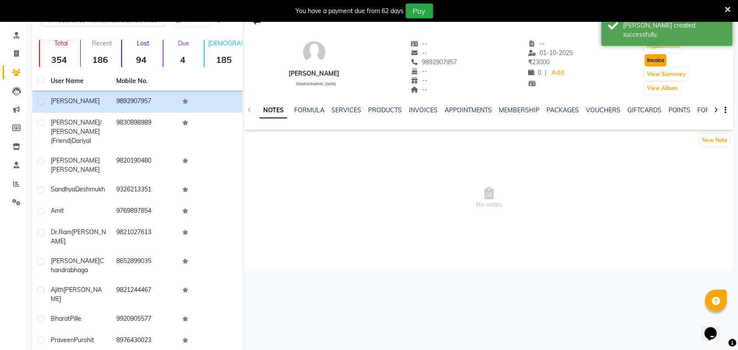
click at [656, 60] on button "Invoice" at bounding box center [656, 60] width 22 height 12
select select "6808"
select select "service"
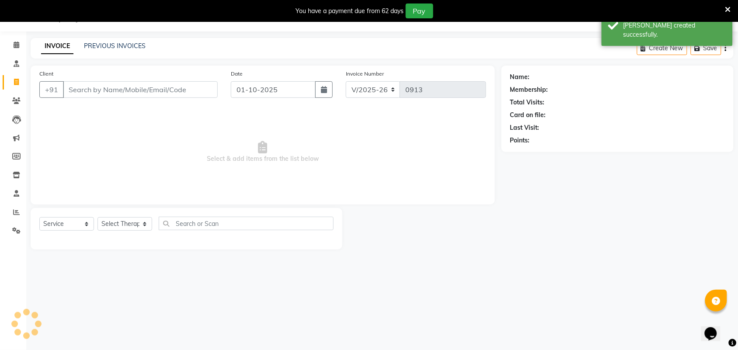
scroll to position [22, 0]
type input "9892907957"
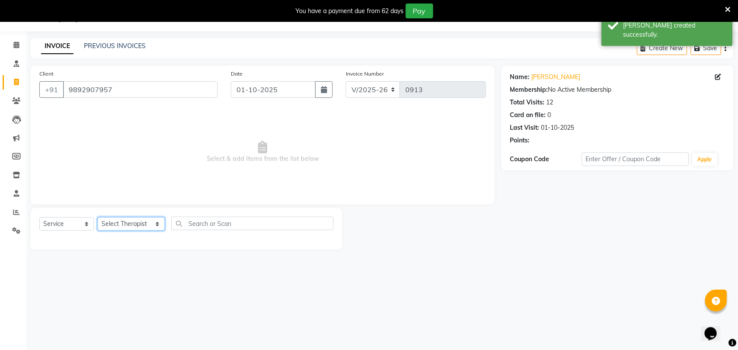
click at [149, 222] on select "Select Therapist [PERSON_NAME] [PERSON_NAME] [PERSON_NAME] Bapu Blind therpist …" at bounding box center [131, 224] width 67 height 14
select select "57062"
click at [98, 217] on select "Select Therapist [PERSON_NAME] [PERSON_NAME] [PERSON_NAME] Bapu Blind therpist …" at bounding box center [131, 224] width 67 height 14
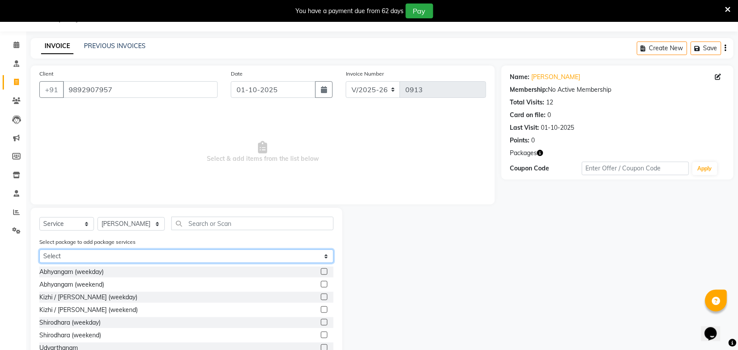
click at [142, 255] on select "Select Abhyangam(24) 23000" at bounding box center [186, 257] width 294 height 14
select select "1: Object"
click at [39, 250] on select "Select Abhyangam(24) 23000" at bounding box center [186, 257] width 294 height 14
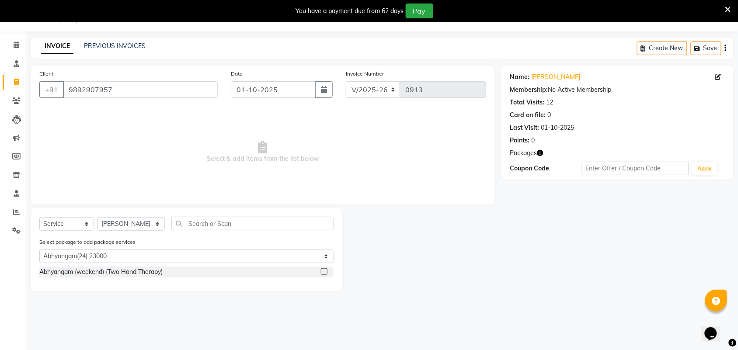
click at [322, 270] on label at bounding box center [324, 272] width 7 height 7
click at [322, 270] on input "checkbox" at bounding box center [324, 272] width 6 height 6
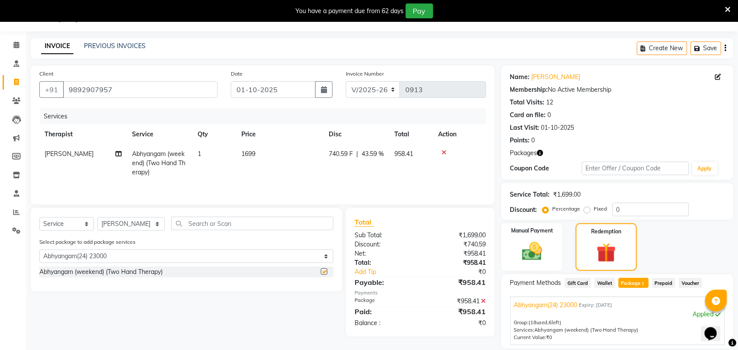
checkbox input "false"
click at [612, 243] on img at bounding box center [606, 253] width 33 height 25
click at [624, 281] on span "Package 1" at bounding box center [634, 283] width 30 height 10
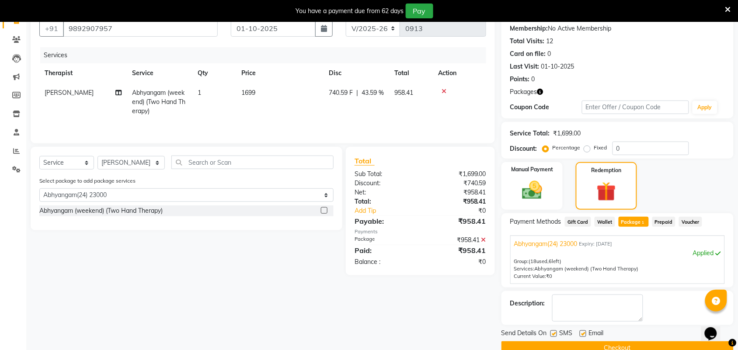
scroll to position [84, 0]
click at [552, 331] on label at bounding box center [554, 333] width 7 height 7
click at [552, 331] on input "checkbox" at bounding box center [554, 334] width 6 height 6
checkbox input "false"
click at [585, 331] on label at bounding box center [583, 333] width 7 height 7
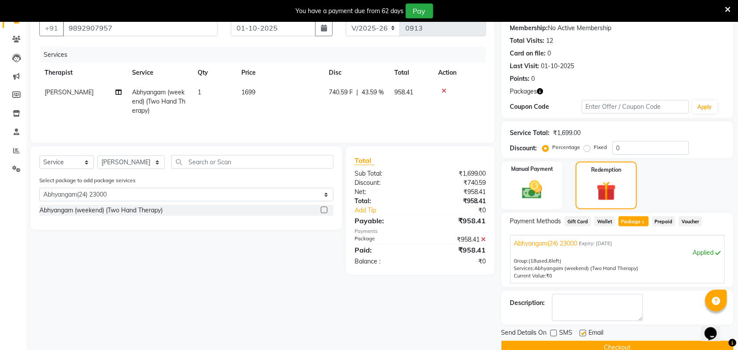
click at [585, 331] on input "checkbox" at bounding box center [583, 334] width 6 height 6
checkbox input "false"
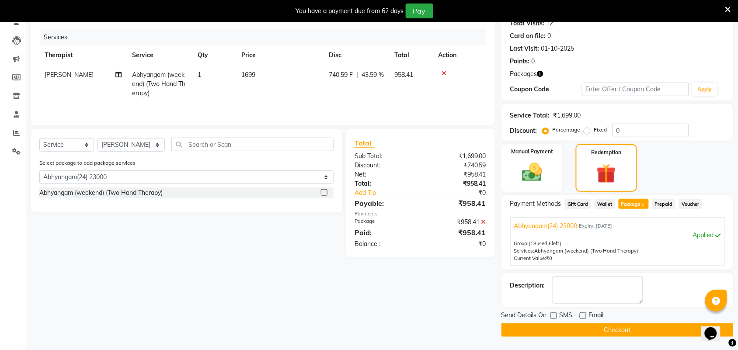
click at [602, 326] on button "Checkout" at bounding box center [618, 331] width 232 height 14
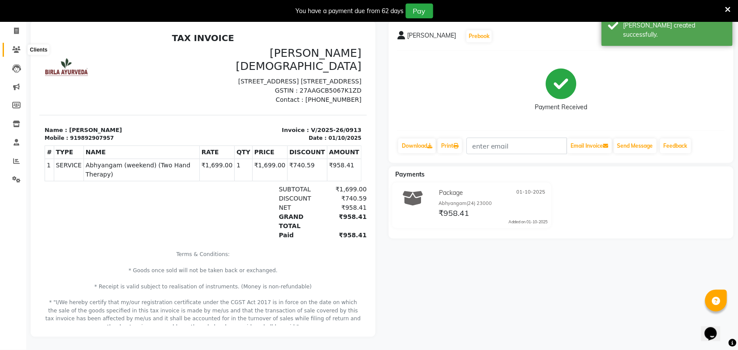
click at [12, 46] on icon at bounding box center [16, 49] width 8 height 7
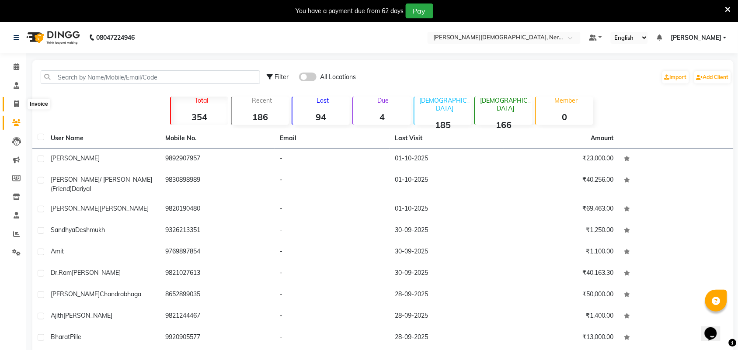
click at [15, 103] on icon at bounding box center [16, 104] width 5 height 7
select select "6808"
select select "service"
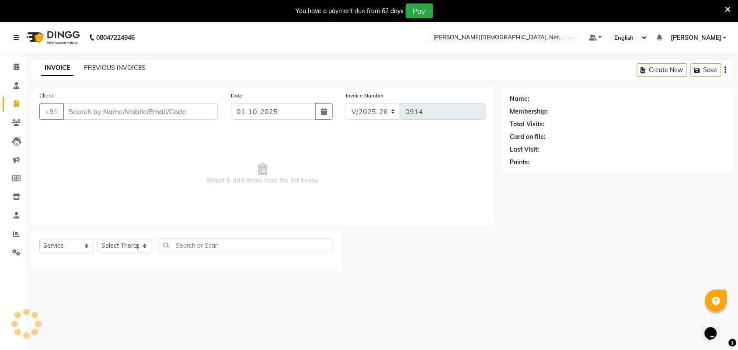
scroll to position [22, 0]
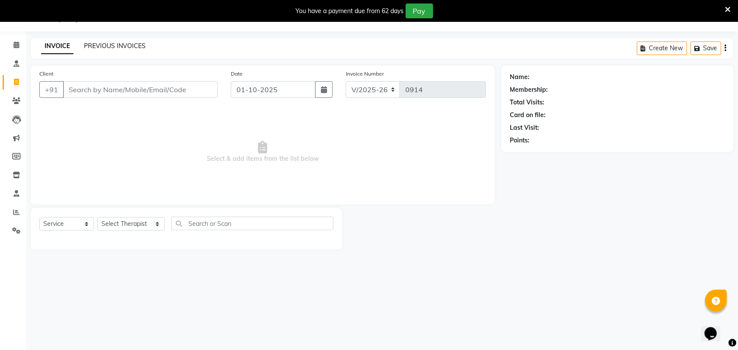
click at [98, 43] on link "PREVIOUS INVOICES" at bounding box center [115, 46] width 62 height 8
